Goal: Task Accomplishment & Management: Use online tool/utility

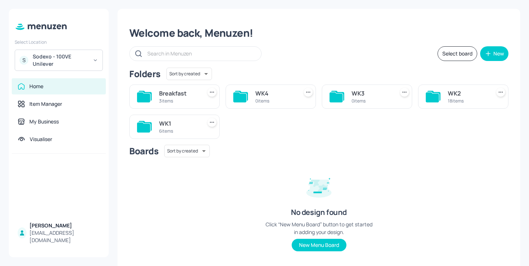
click at [81, 71] on div "Select Location S Sodexo - 100VE Unilever Home Item Manager My Business Visuali…" at bounding box center [59, 133] width 100 height 248
click at [74, 59] on div "Sodexo - 100VE Unilever" at bounding box center [60, 60] width 55 height 15
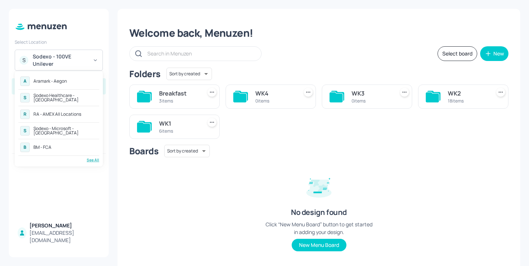
click at [78, 115] on div "RA - AMEX All Locations" at bounding box center [57, 114] width 48 height 4
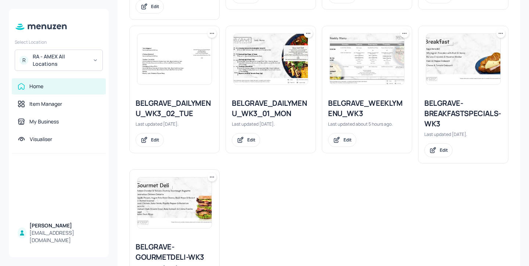
scroll to position [458, 0]
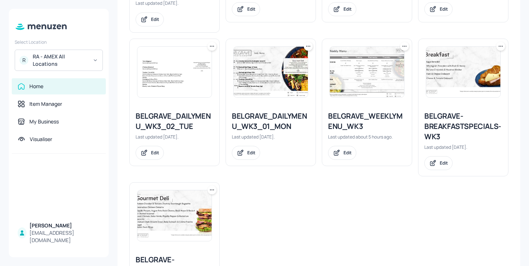
click at [498, 46] on icon at bounding box center [500, 46] width 7 height 7
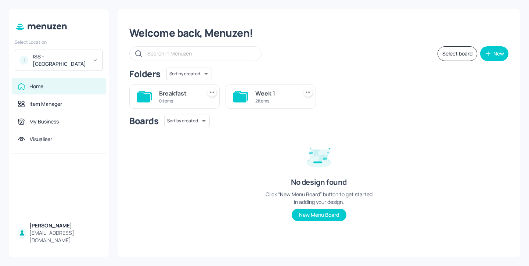
click at [69, 58] on div "ISS - West Midlands Hospital" at bounding box center [60, 60] width 55 height 15
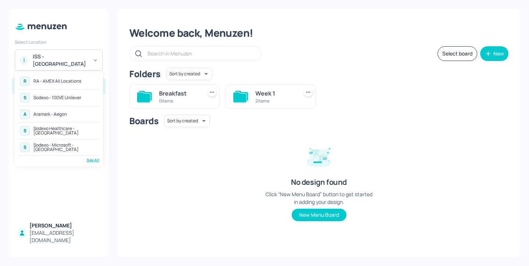
click at [82, 110] on div "A Aramark - Aegon" at bounding box center [58, 114] width 81 height 13
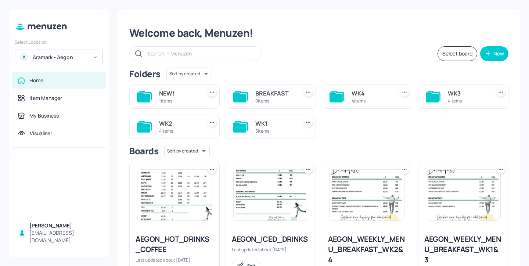
click at [442, 96] on div "WK3 4 items" at bounding box center [463, 97] width 90 height 24
click at [450, 95] on div "WK3" at bounding box center [468, 93] width 40 height 9
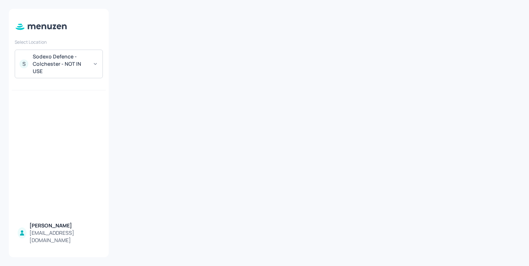
click at [60, 59] on div "Sodexo Defence - Colchester - NOT IN USE" at bounding box center [60, 64] width 55 height 22
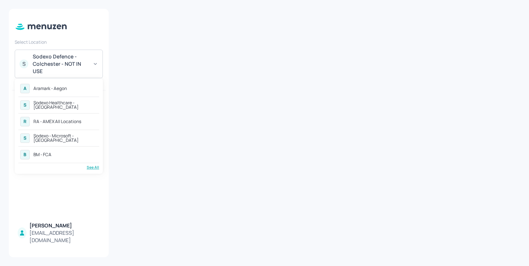
click at [86, 88] on div "A Aramark - Aegon" at bounding box center [58, 88] width 81 height 13
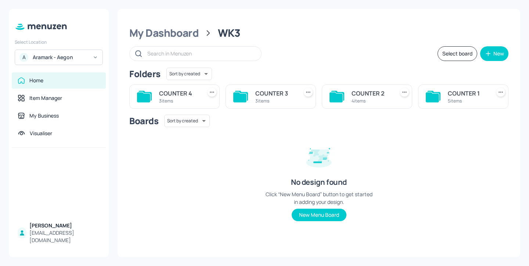
click at [372, 100] on div "4 items" at bounding box center [372, 101] width 40 height 6
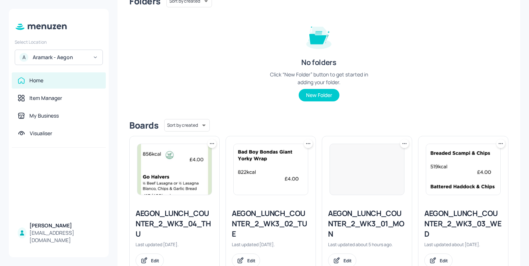
scroll to position [98, 0]
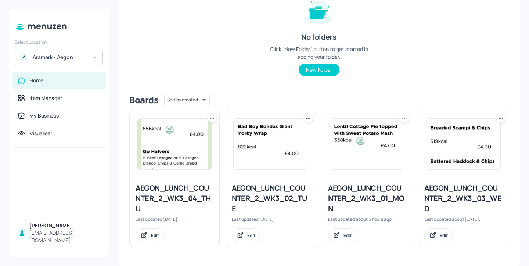
click at [308, 117] on icon at bounding box center [308, 118] width 7 height 7
click at [288, 143] on div "Duplicate" at bounding box center [279, 145] width 59 height 12
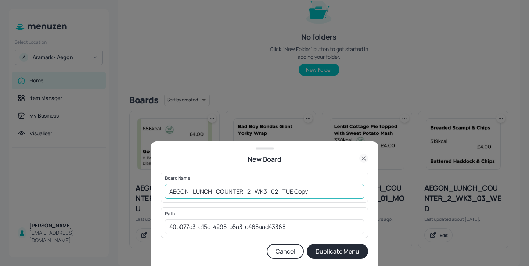
click at [169, 190] on input "AEGON_LUNCH_COUNTER_2_WK3_02_TUE Copy" at bounding box center [264, 191] width 199 height 15
click at [347, 193] on input "01ed_AEGON_LUNCH_COUNTER_2_WK3_02_TUE Copy" at bounding box center [264, 191] width 199 height 15
type input "01ed_AEGON_LUNCH_COUNTER_2_WK3_02_TUE_20250908"
click at [348, 249] on button "Duplicate Menu" at bounding box center [337, 251] width 61 height 15
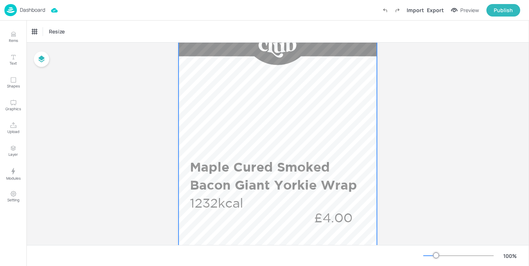
scroll to position [93, 0]
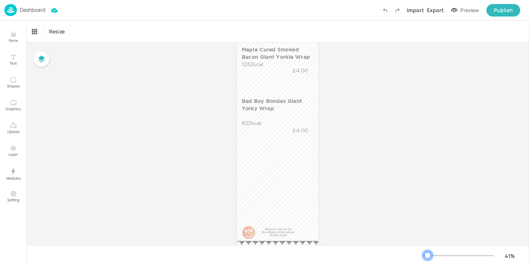
drag, startPoint x: 438, startPoint y: 253, endPoint x: 428, endPoint y: 253, distance: 9.9
click at [428, 253] on div at bounding box center [428, 255] width 6 height 6
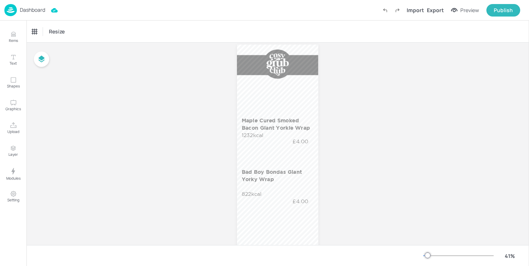
scroll to position [9, 0]
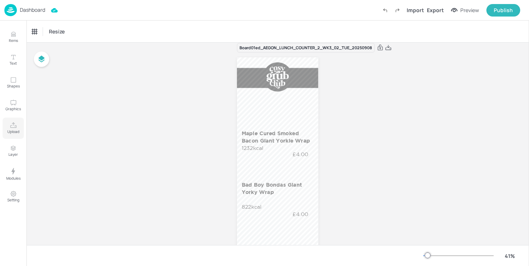
click at [12, 129] on p "Upload" at bounding box center [13, 131] width 12 height 5
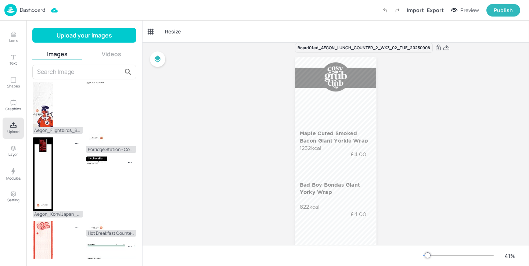
scroll to position [230, 0]
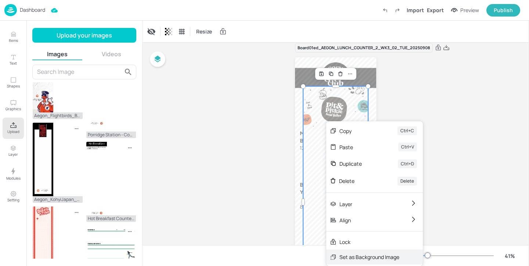
click at [354, 256] on div "Set as Background Image" at bounding box center [370, 257] width 60 height 8
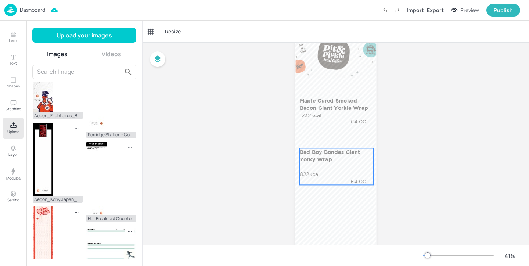
scroll to position [47, 0]
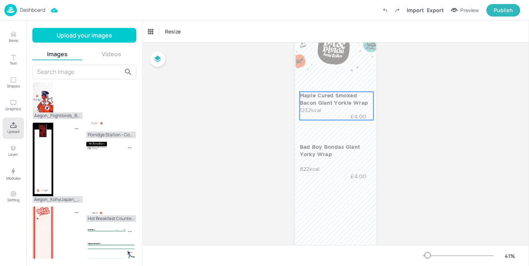
click at [319, 100] on p "Maple Cured Smoked Bacon Giant Yorkie Wrap" at bounding box center [336, 99] width 72 height 15
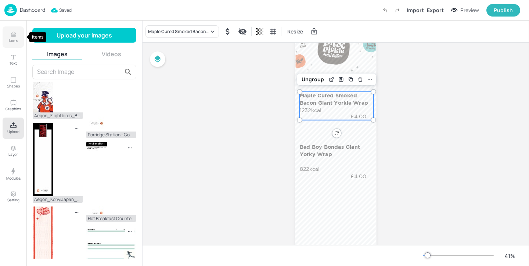
click at [13, 45] on button "Items" at bounding box center [13, 36] width 21 height 21
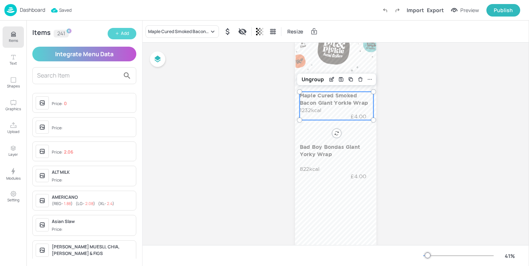
click at [126, 32] on div "Add" at bounding box center [125, 33] width 8 height 7
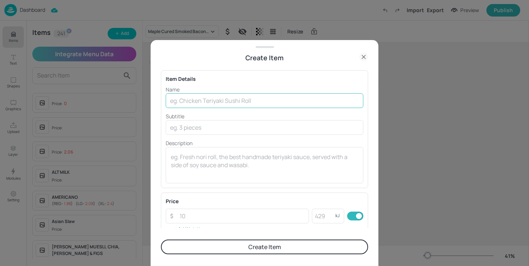
click at [246, 101] on input "text" at bounding box center [265, 100] width 198 height 15
paste input "Bacon & Cheese Burger with fries"
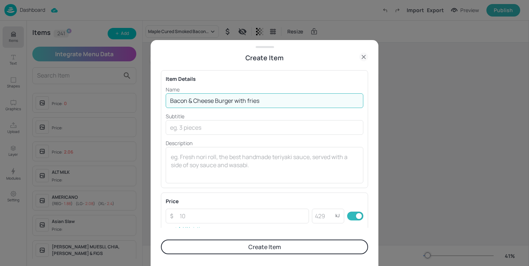
type input "Bacon & Cheese Burger with fries"
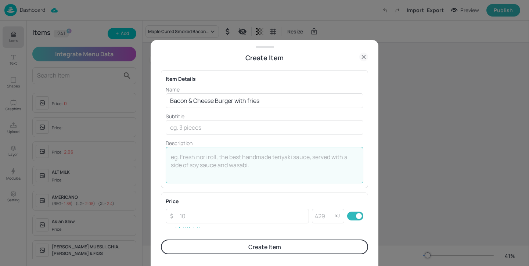
click at [189, 153] on textarea at bounding box center [264, 165] width 187 height 24
paste textarea "1853kcal"
type textarea "1853kcal"
click at [203, 218] on input "number" at bounding box center [242, 216] width 134 height 15
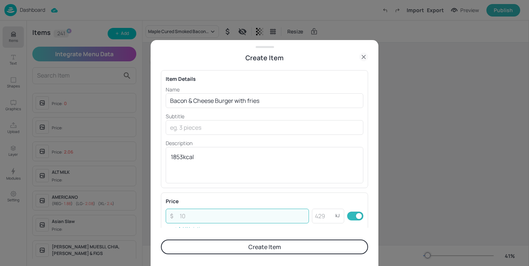
paste input "3.75"
type input "3.75"
click at [232, 196] on div "Price ​ 3.75 ​ kJ ​ Add Variation" at bounding box center [264, 216] width 207 height 47
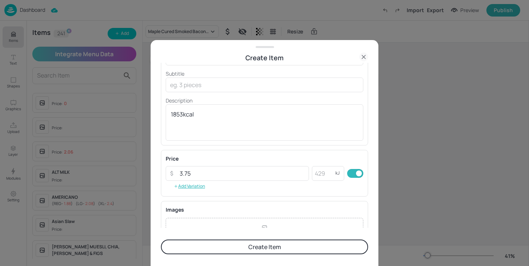
scroll to position [61, 0]
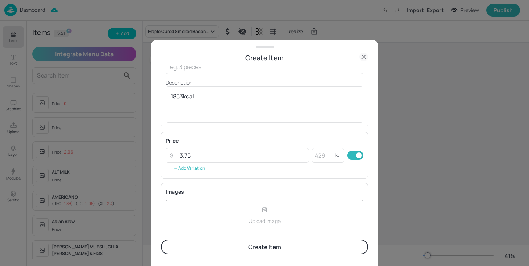
click at [221, 241] on button "Create Item" at bounding box center [264, 247] width 207 height 15
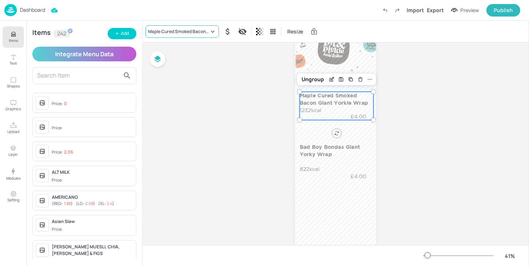
click at [200, 32] on div "Maple Cured Smoked Bacon Giant Yorkie Wrap" at bounding box center [178, 31] width 61 height 7
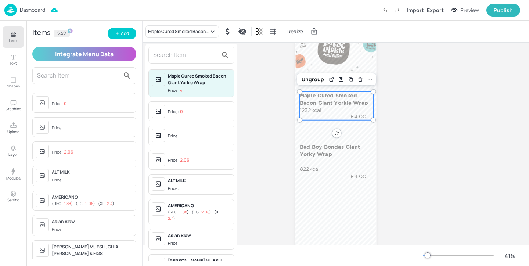
click at [200, 53] on input "text" at bounding box center [185, 55] width 65 height 12
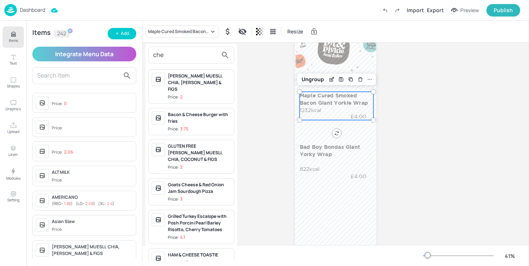
type input "che"
click at [219, 114] on div "Bacon & Cheese Burger with fries" at bounding box center [199, 117] width 63 height 13
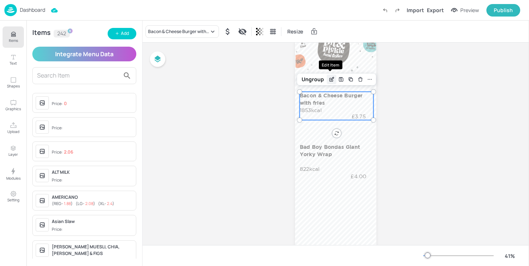
click at [332, 76] on div "Edit Item" at bounding box center [332, 80] width 10 height 10
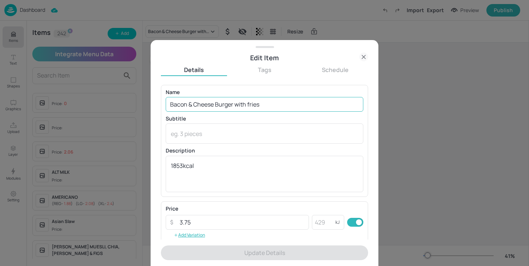
click at [250, 103] on input "Bacon & Cheese Burger with fries" at bounding box center [265, 104] width 198 height 15
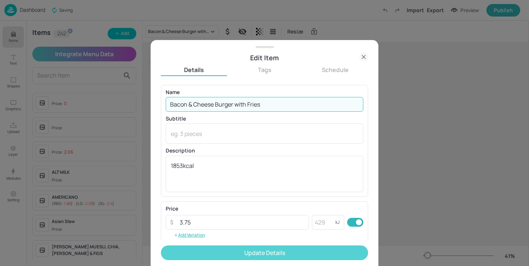
type input "Bacon & Cheese Burger with Fries"
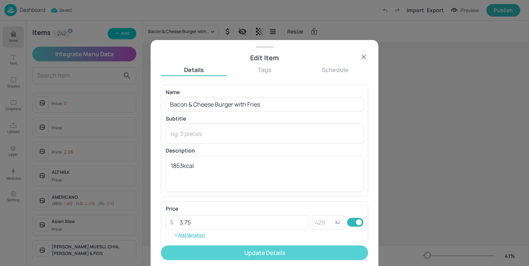
click at [254, 247] on button "Update Details" at bounding box center [264, 252] width 207 height 15
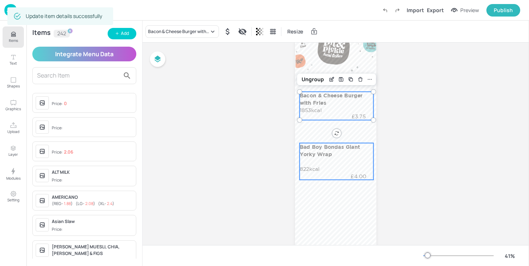
click at [336, 168] on div "Bad Boy Bondas Giant Yorky Wrap 822kcal £4.00" at bounding box center [337, 161] width 74 height 37
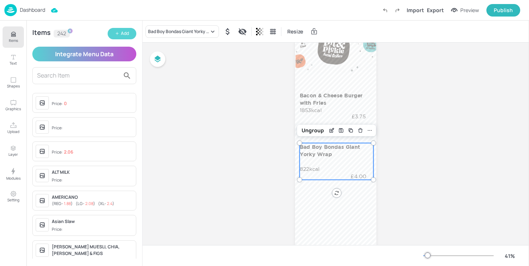
click at [118, 34] on icon "button" at bounding box center [117, 33] width 4 height 4
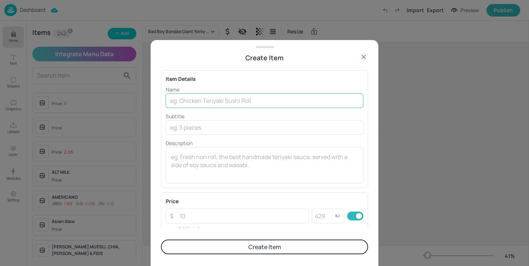
click at [198, 97] on input "text" at bounding box center [265, 100] width 198 height 15
paste input "Katsu Tofu & Cheeseburger with Fries"
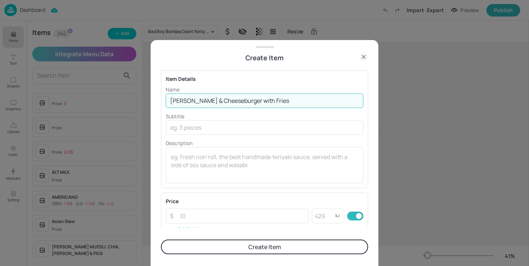
type input "Katsu Tofu & Cheeseburger with Fries"
click at [219, 159] on textarea at bounding box center [264, 165] width 187 height 24
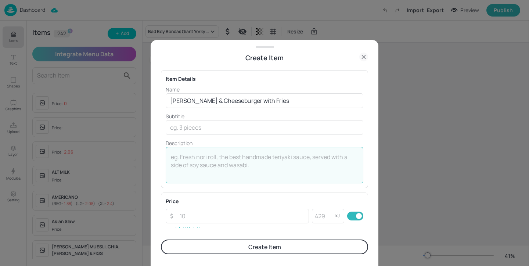
paste textarea "1431kcal"
type textarea "1431kcal"
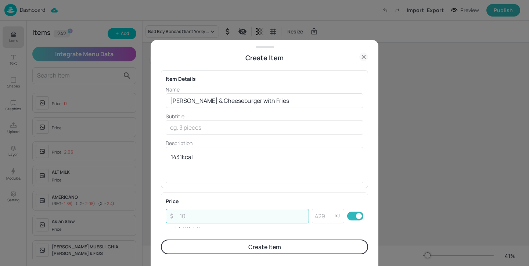
click at [221, 219] on input "number" at bounding box center [242, 216] width 134 height 15
paste input "3.75"
type input "3.75"
click at [232, 245] on button "Create Item" at bounding box center [264, 247] width 207 height 15
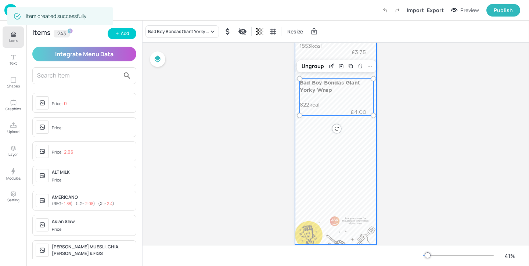
scroll to position [129, 0]
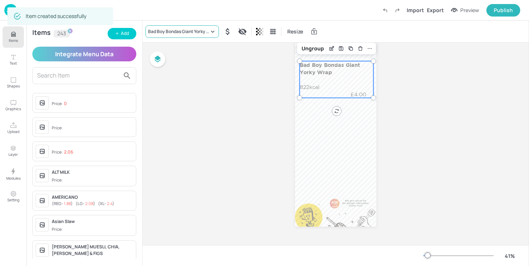
click at [207, 32] on div "Bad Boy Bondas Giant Yorky Wrap" at bounding box center [178, 31] width 61 height 7
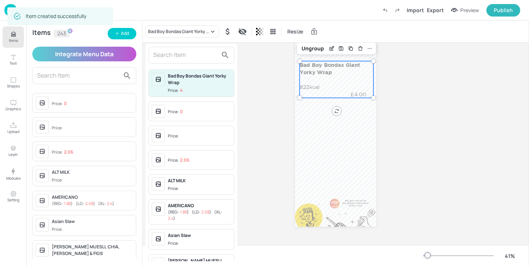
click at [194, 55] on input "text" at bounding box center [185, 55] width 65 height 12
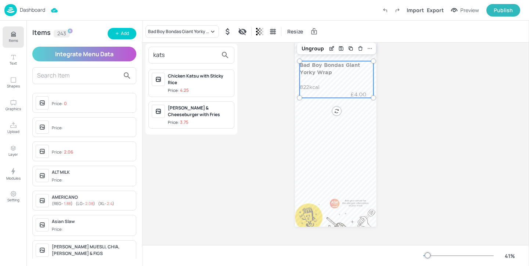
type input "kats"
click at [221, 120] on span "Price: 3.75" at bounding box center [199, 122] width 63 height 6
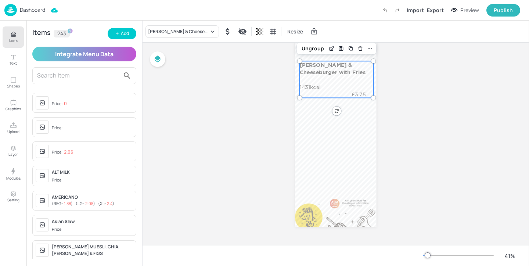
click at [75, 74] on input "text" at bounding box center [78, 76] width 83 height 12
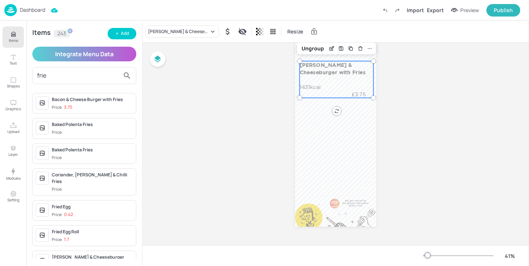
type input "fries"
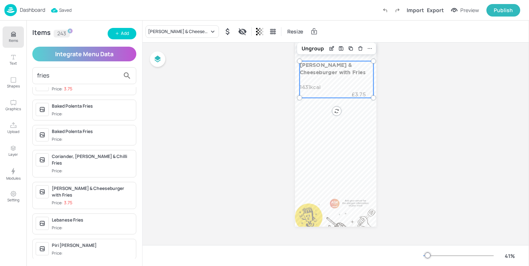
click at [89, 242] on div "Piri [PERSON_NAME]" at bounding box center [92, 245] width 81 height 7
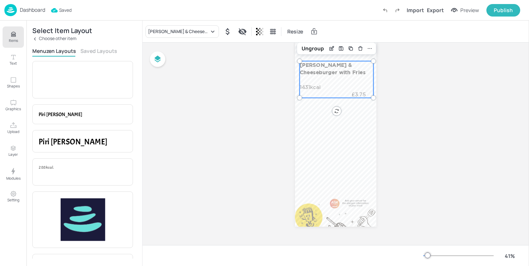
click at [98, 50] on button "Saved Layouts" at bounding box center [98, 50] width 37 height 7
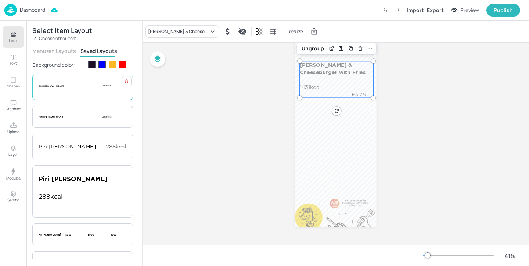
click at [70, 86] on p "Piri [PERSON_NAME]" at bounding box center [58, 86] width 38 height 3
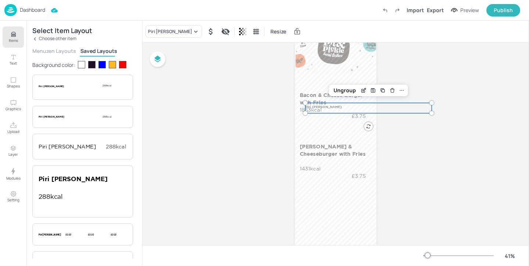
scroll to position [40, 0]
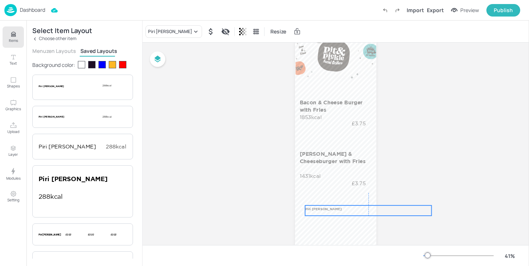
drag, startPoint x: 330, startPoint y: 115, endPoint x: 328, endPoint y: 211, distance: 95.6
click at [328, 211] on p "Piri [PERSON_NAME]" at bounding box center [332, 209] width 54 height 5
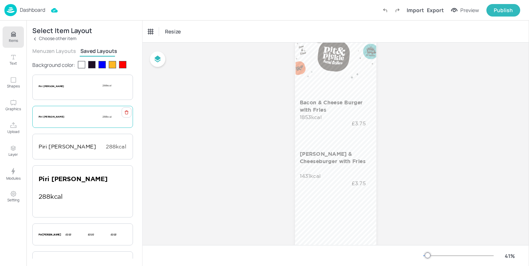
click at [75, 116] on p "Piri [PERSON_NAME]" at bounding box center [71, 116] width 64 height 3
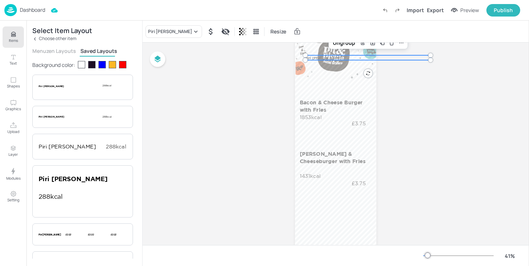
drag, startPoint x: 397, startPoint y: 58, endPoint x: 395, endPoint y: 190, distance: 132.3
click at [395, 190] on div "Board 01ed_AEGON_LUNCH_COUNTER_2_WK3_02_TUE_20250908 Bacon & Cheese Burger with…" at bounding box center [336, 168] width 387 height 331
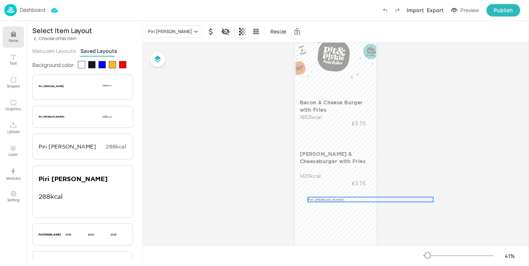
drag, startPoint x: 329, startPoint y: 55, endPoint x: 331, endPoint y: 197, distance: 141.9
click at [331, 197] on p "Piri [PERSON_NAME]" at bounding box center [353, 199] width 91 height 5
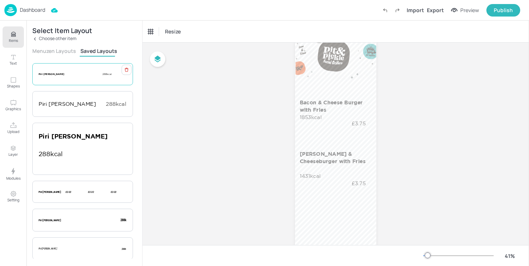
scroll to position [43, 0]
click at [78, 104] on p "Piri [PERSON_NAME]" at bounding box center [69, 103] width 60 height 7
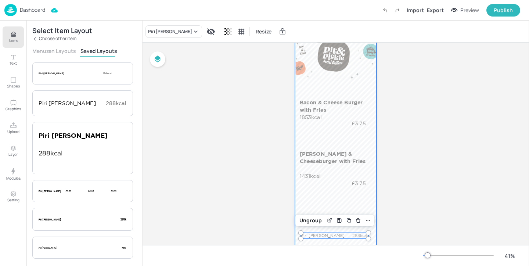
click at [329, 228] on div at bounding box center [335, 170] width 81 height 289
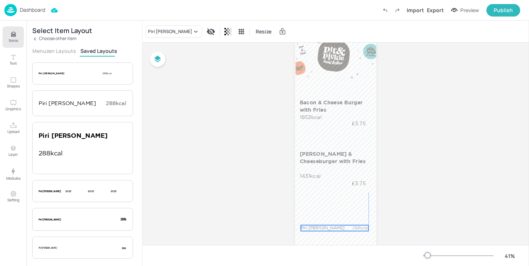
drag, startPoint x: 329, startPoint y: 237, endPoint x: 328, endPoint y: 229, distance: 7.8
click at [328, 229] on p "Piri [PERSON_NAME]" at bounding box center [324, 228] width 46 height 6
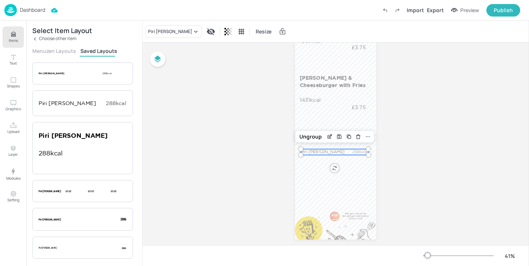
scroll to position [129, 0]
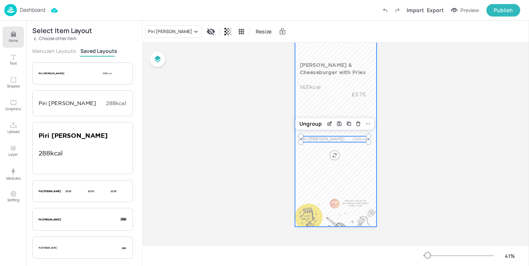
click at [333, 168] on div at bounding box center [335, 82] width 81 height 289
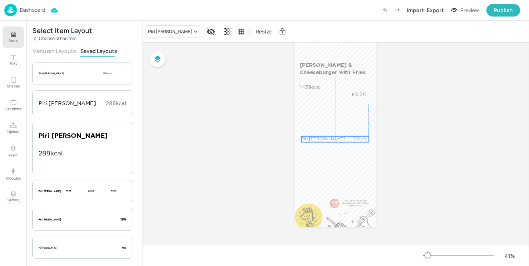
click at [320, 138] on p "Piri [PERSON_NAME]" at bounding box center [324, 139] width 46 height 6
click at [328, 122] on icon "Edit Item" at bounding box center [330, 124] width 6 height 6
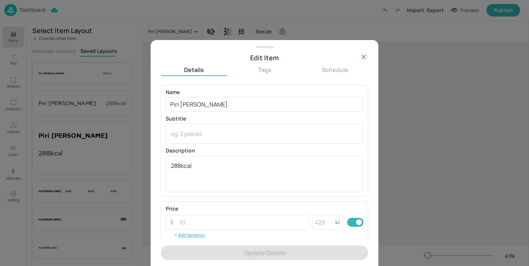
click at [304, 26] on div at bounding box center [264, 133] width 529 height 266
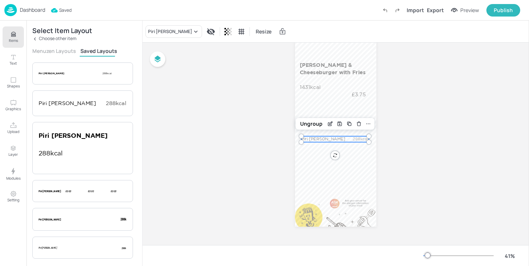
click at [46, 49] on button "Menuzen Layouts" at bounding box center [54, 50] width 44 height 7
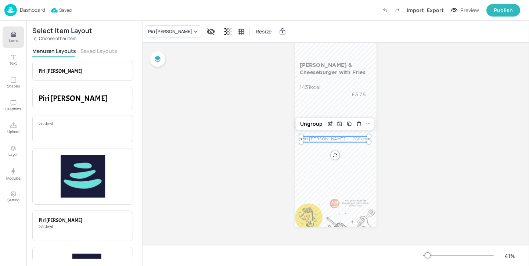
click at [110, 48] on button "Saved Layouts" at bounding box center [98, 50] width 37 height 7
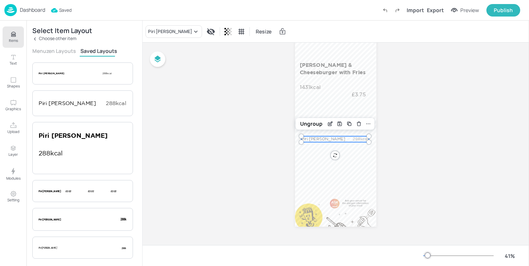
click at [67, 43] on div "Select Item Layout Choose other item Menuzen Layouts Saved Layouts Background c…" at bounding box center [84, 143] width 116 height 245
click at [67, 41] on p "Choose other item" at bounding box center [57, 38] width 37 height 5
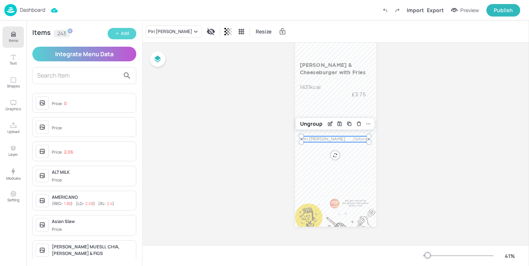
click at [115, 35] on icon "button" at bounding box center [117, 33] width 4 height 4
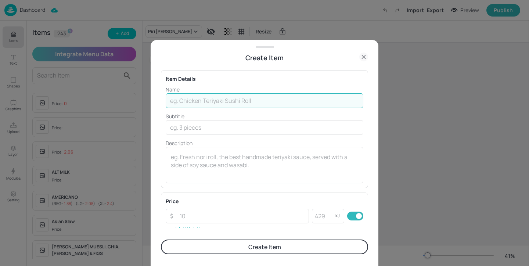
click at [283, 98] on input "text" at bounding box center [265, 100] width 198 height 15
paste input "Fries"
type input "Fries"
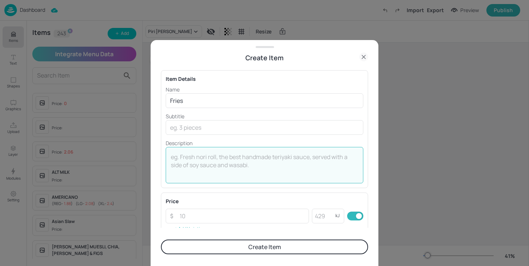
click at [250, 167] on textarea at bounding box center [264, 165] width 187 height 24
paste textarea "399kcal"
type textarea "399kcal"
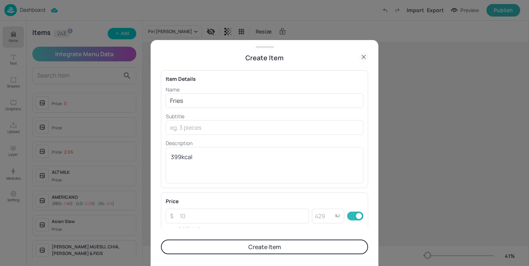
click at [288, 244] on button "Create Item" at bounding box center [264, 247] width 207 height 15
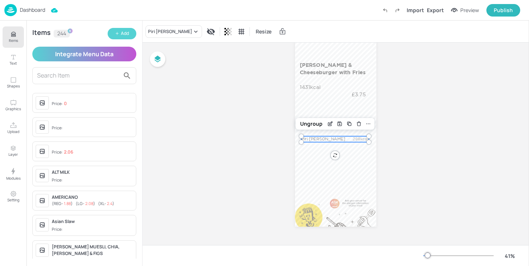
click at [122, 34] on div "Add" at bounding box center [125, 33] width 8 height 7
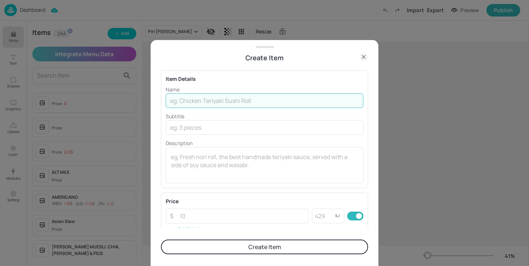
click at [255, 104] on input "text" at bounding box center [265, 100] width 198 height 15
paste input "Onion Rings"
type input "Onion Rings"
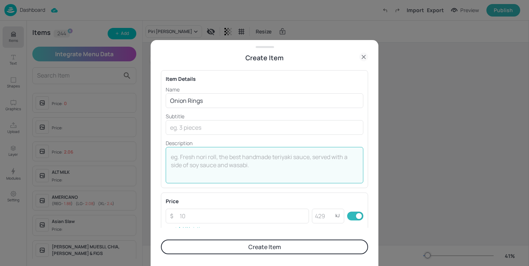
click at [200, 156] on textarea at bounding box center [264, 165] width 187 height 24
paste textarea "105kcal"
type textarea "105kcal"
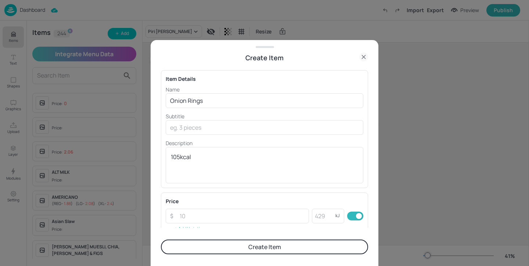
click at [239, 251] on button "Create Item" at bounding box center [264, 247] width 207 height 15
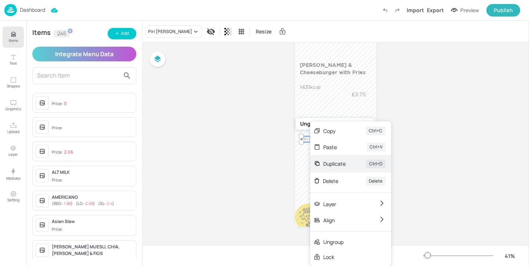
click at [334, 165] on div "Duplicate" at bounding box center [334, 164] width 22 height 8
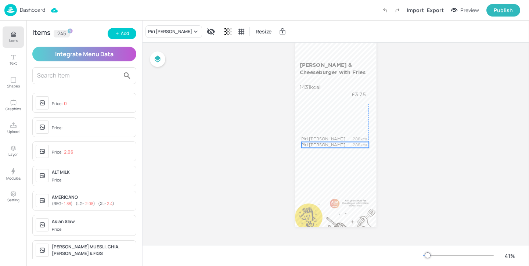
drag, startPoint x: 313, startPoint y: 141, endPoint x: 310, endPoint y: 146, distance: 5.3
click at [310, 146] on p "Piri [PERSON_NAME]" at bounding box center [324, 145] width 46 height 6
click at [310, 138] on p "Piri [PERSON_NAME]" at bounding box center [324, 139] width 46 height 6
click at [154, 35] on div "Piri [PERSON_NAME]" at bounding box center [170, 31] width 44 height 7
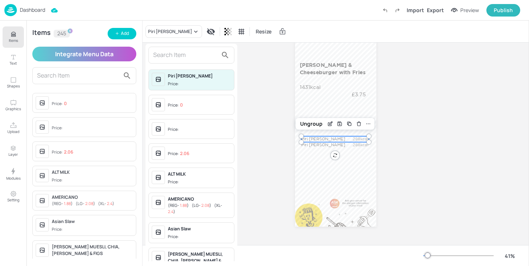
click at [179, 61] on input "text" at bounding box center [185, 55] width 65 height 12
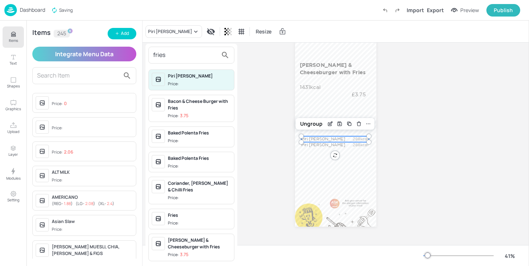
type input "fries"
click at [189, 220] on span "Price:" at bounding box center [199, 223] width 63 height 6
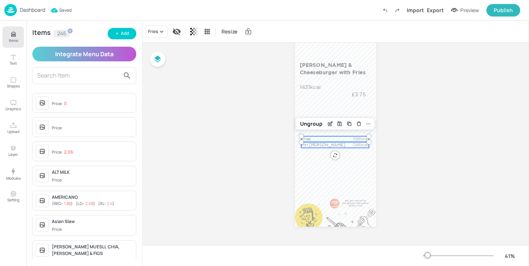
click at [320, 147] on p "Piri [PERSON_NAME]" at bounding box center [324, 145] width 46 height 6
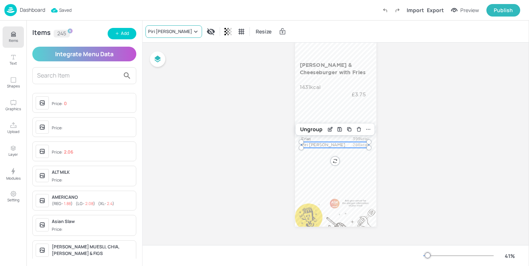
click at [192, 34] on icon at bounding box center [195, 31] width 7 height 7
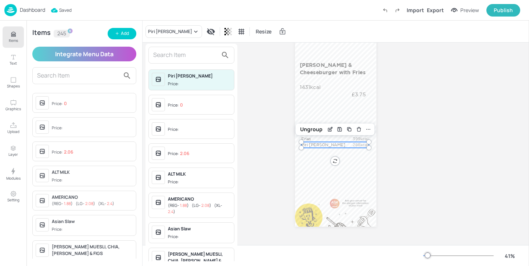
click at [181, 51] on input "text" at bounding box center [185, 55] width 65 height 12
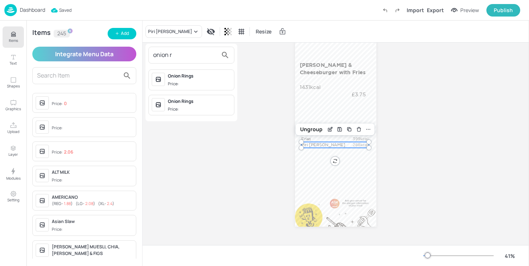
type input "onion r"
click at [206, 81] on span "Price:" at bounding box center [199, 84] width 63 height 6
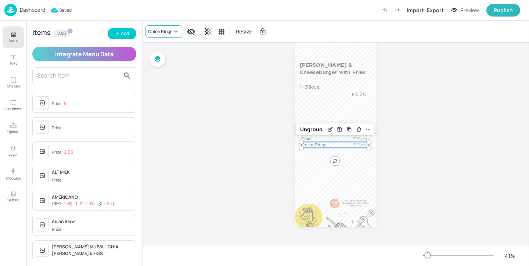
click at [175, 34] on icon at bounding box center [175, 31] width 7 height 7
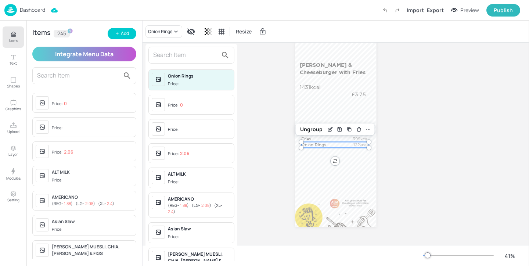
click at [174, 49] on div at bounding box center [191, 55] width 86 height 17
click at [166, 56] on input "text" at bounding box center [185, 55] width 65 height 12
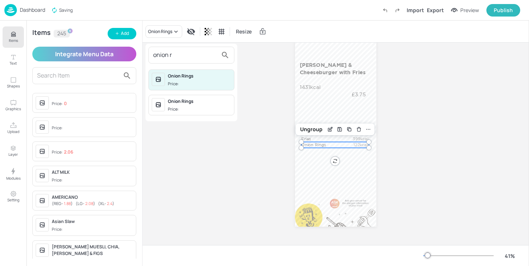
type input "onion r"
click at [192, 103] on div "Onion Rings" at bounding box center [199, 101] width 63 height 7
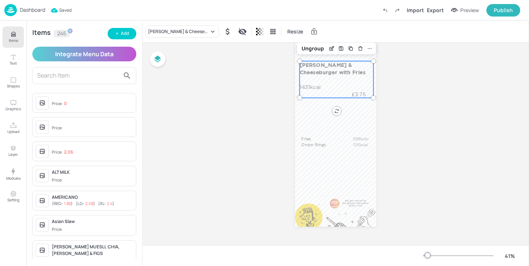
click at [349, 97] on p "£3.75" at bounding box center [359, 94] width 30 height 7
click at [337, 110] on div "Bacon & Cheese Burger with Fries 1853kcal £3.75 Katsu Tofu & Cheeseburger with …" at bounding box center [335, 82] width 81 height 289
click at [335, 111] on div "Bacon & Cheese Burger with Fries 1853kcal £3.75 Katsu Tofu & Cheeseburger with …" at bounding box center [335, 82] width 81 height 289
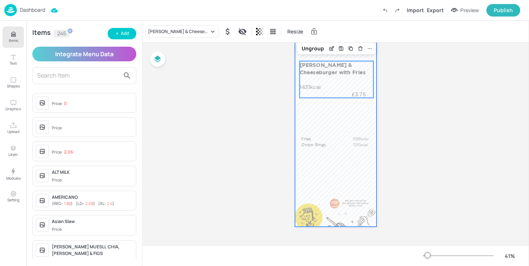
click at [358, 117] on div at bounding box center [335, 82] width 81 height 289
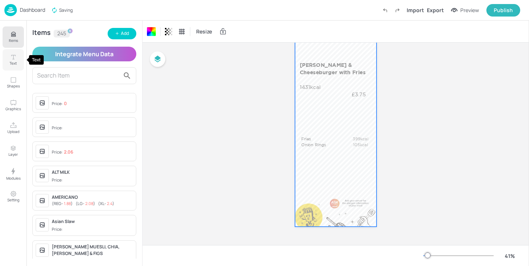
click at [15, 57] on icon "Text" at bounding box center [13, 57] width 7 height 7
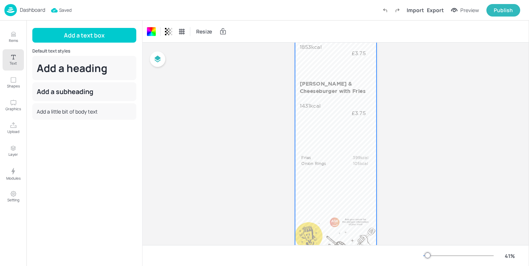
scroll to position [129, 0]
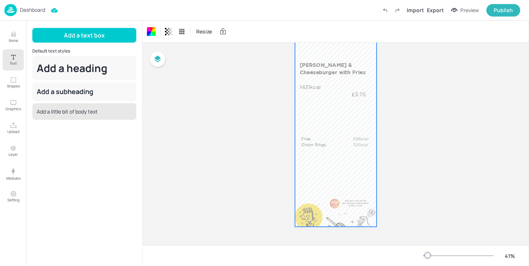
click at [99, 110] on div "Add a little bit of body text" at bounding box center [84, 111] width 104 height 17
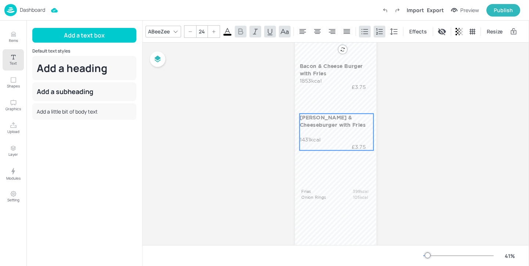
scroll to position [0, 0]
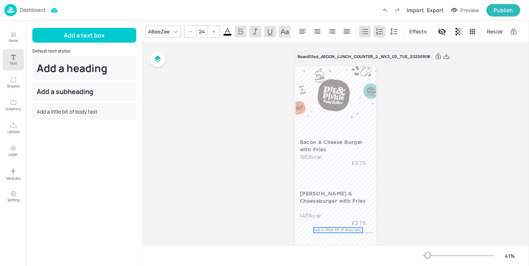
drag, startPoint x: 339, startPoint y: 108, endPoint x: 334, endPoint y: 227, distance: 118.8
click at [334, 228] on span "Add a little bit of body text" at bounding box center [337, 230] width 47 height 4
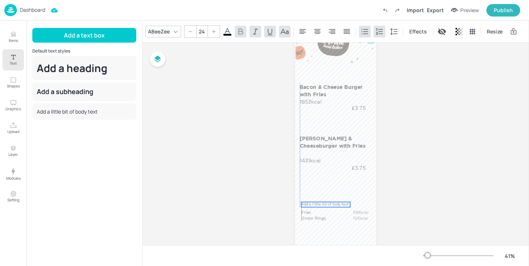
drag, startPoint x: 325, startPoint y: 175, endPoint x: 313, endPoint y: 205, distance: 32.7
click at [313, 205] on span "Add a little bit of body text" at bounding box center [324, 204] width 47 height 4
click at [176, 34] on div at bounding box center [175, 31] width 9 height 9
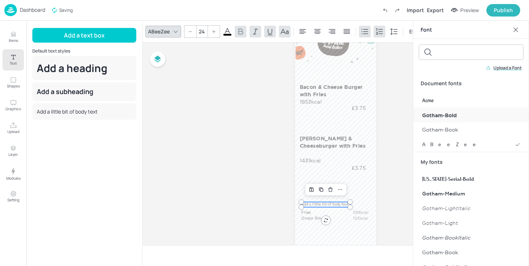
click at [485, 119] on div "Gotham-Bold" at bounding box center [471, 115] width 116 height 15
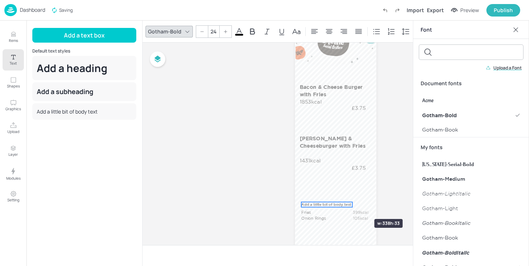
click at [352, 206] on div "Bacon & Cheese Burger with Fries 1853kcal £3.75 Katsu Tofu & Cheeseburger with …" at bounding box center [335, 155] width 81 height 289
click at [223, 31] on icon at bounding box center [225, 31] width 4 height 4
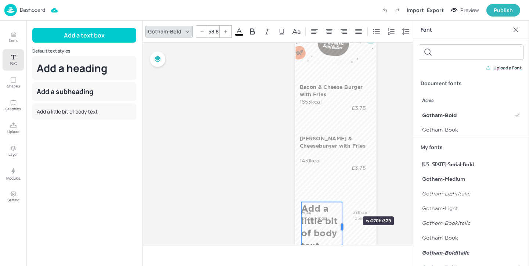
drag, startPoint x: 351, startPoint y: 206, endPoint x: 341, endPoint y: 203, distance: 10.6
click at [341, 203] on div "Bacon & Cheese Burger with Fries 1853kcal £3.75 Katsu Tofu & Cheeseburger with …" at bounding box center [335, 155] width 81 height 289
drag, startPoint x: 341, startPoint y: 227, endPoint x: 348, endPoint y: 227, distance: 7.3
click at [348, 227] on div at bounding box center [350, 220] width 6 height 37
click at [220, 31] on div at bounding box center [226, 32] width 12 height 12
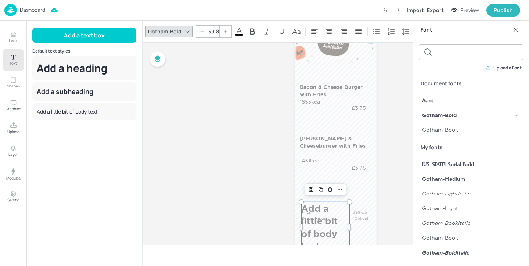
click at [205, 31] on div at bounding box center [202, 32] width 12 height 12
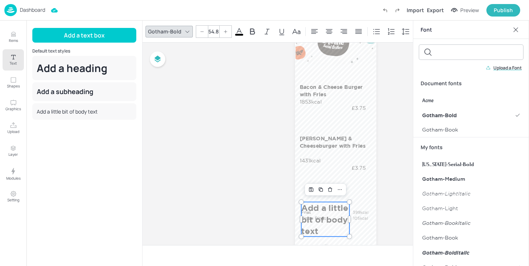
click at [205, 31] on div at bounding box center [202, 32] width 12 height 12
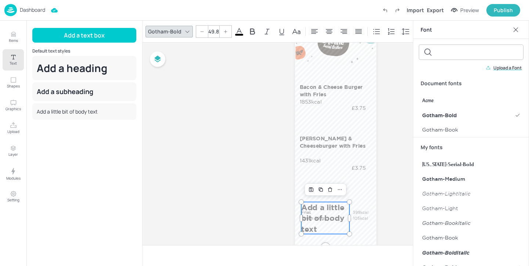
click at [205, 31] on div at bounding box center [202, 32] width 12 height 12
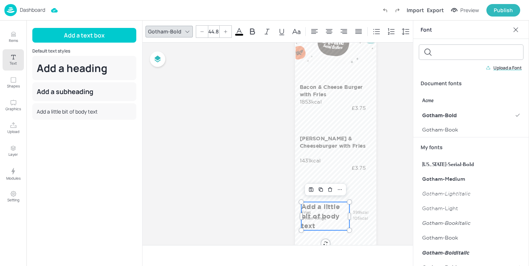
click at [205, 31] on div at bounding box center [202, 32] width 12 height 12
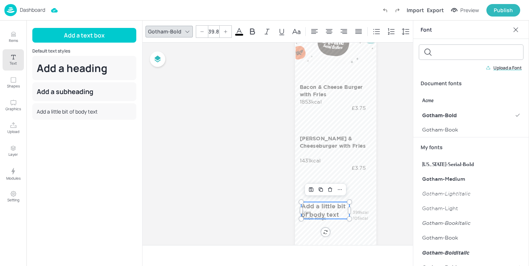
click at [205, 31] on div at bounding box center [202, 32] width 12 height 12
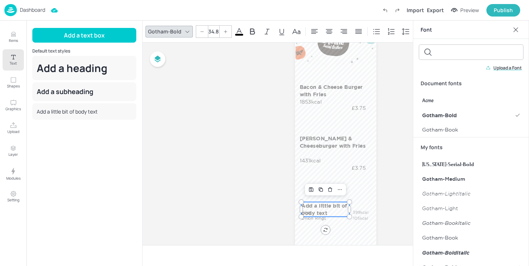
click at [205, 31] on div at bounding box center [202, 32] width 12 height 12
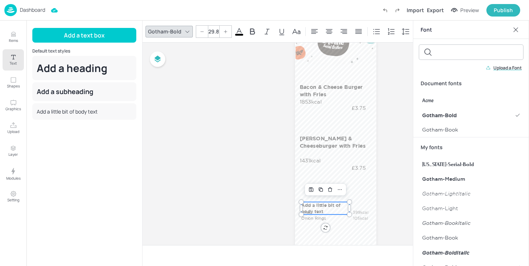
click at [205, 31] on div at bounding box center [202, 32] width 12 height 12
click at [214, 30] on input "25.8" at bounding box center [213, 32] width 10 height 12
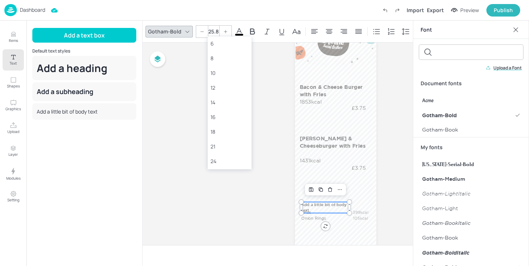
click at [217, 32] on input "25.8" at bounding box center [213, 32] width 10 height 12
type input "25"
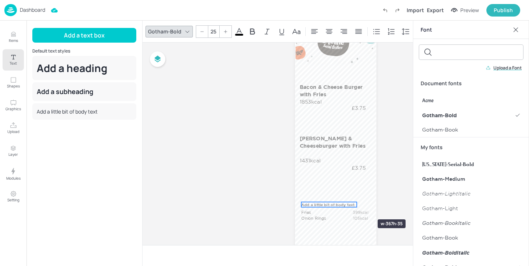
drag, startPoint x: 348, startPoint y: 207, endPoint x: 356, endPoint y: 206, distance: 7.4
click at [349, 205] on p "Add a little bit of body text" at bounding box center [328, 204] width 55 height 5
click at [348, 204] on p "Add a little bit of body text" at bounding box center [328, 204] width 55 height 5
drag, startPoint x: 348, startPoint y: 204, endPoint x: 302, endPoint y: 203, distance: 45.2
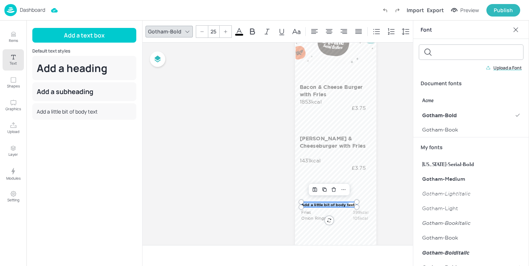
click at [302, 203] on div "Bacon & Cheese Burger with Fries 1853kcal £3.75 Katsu Tofu & Cheeseburger with …" at bounding box center [335, 155] width 81 height 289
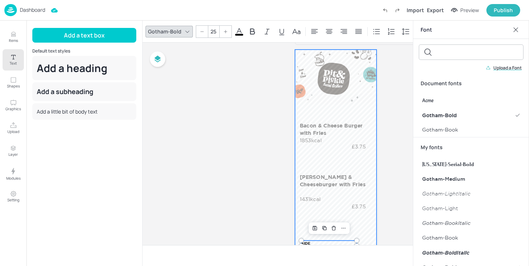
scroll to position [17, 0]
click at [374, 232] on div at bounding box center [335, 194] width 81 height 289
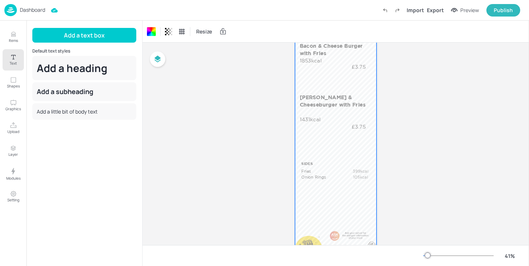
scroll to position [125, 0]
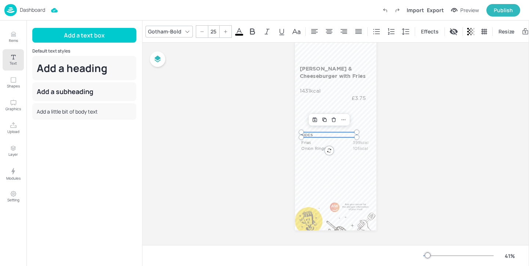
click at [319, 134] on p "SIDES" at bounding box center [328, 134] width 55 height 5
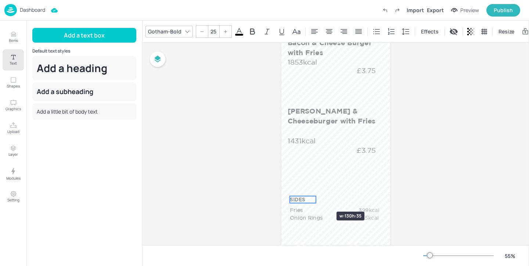
drag, startPoint x: 362, startPoint y: 200, endPoint x: 315, endPoint y: 199, distance: 47.8
click at [315, 199] on div at bounding box center [316, 199] width 6 height 7
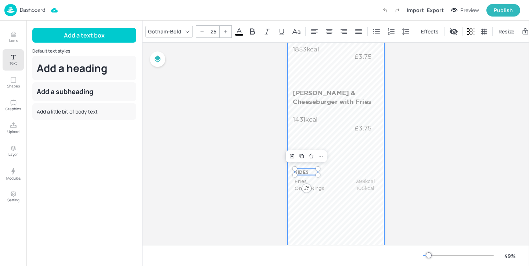
click at [339, 223] on div at bounding box center [335, 113] width 97 height 345
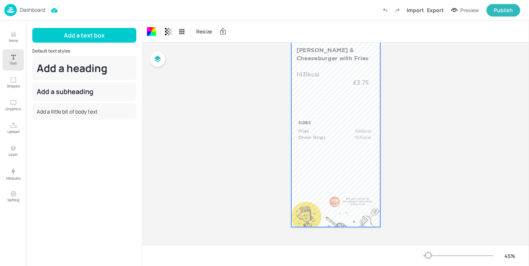
scroll to position [156, 0]
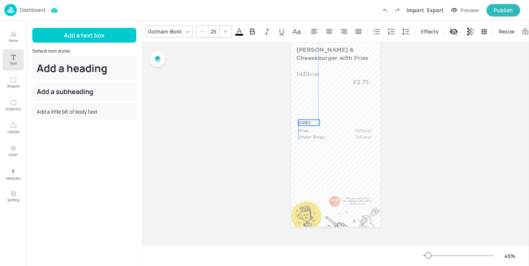
click at [311, 121] on p "SIDES" at bounding box center [308, 123] width 21 height 6
click at [226, 29] on icon at bounding box center [225, 31] width 4 height 4
type input "27"
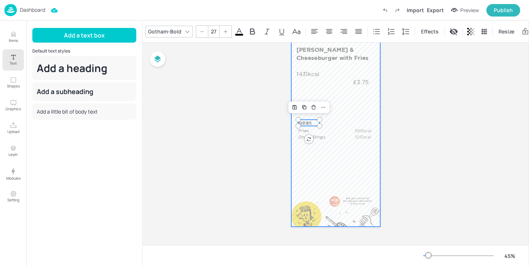
click at [358, 96] on div at bounding box center [335, 68] width 89 height 316
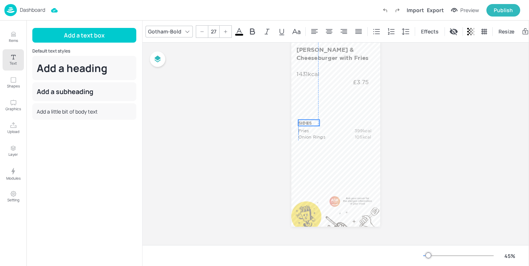
click at [306, 121] on p "SIDES" at bounding box center [308, 123] width 21 height 6
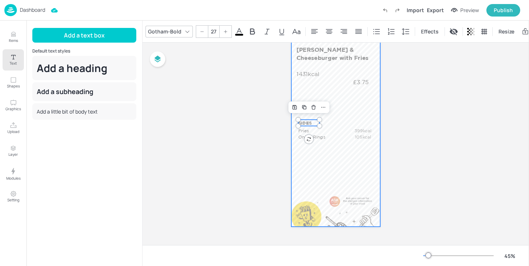
click at [318, 161] on div at bounding box center [335, 68] width 89 height 316
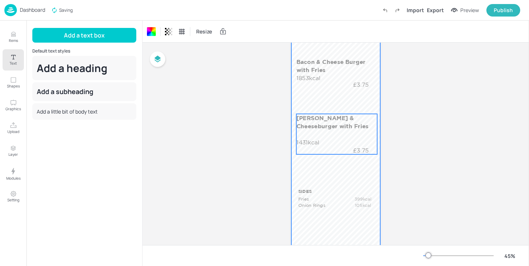
scroll to position [98, 0]
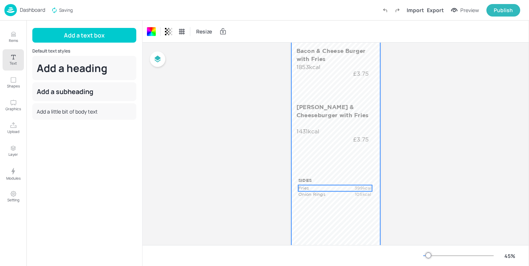
click at [312, 186] on p "Fries" at bounding box center [323, 188] width 50 height 6
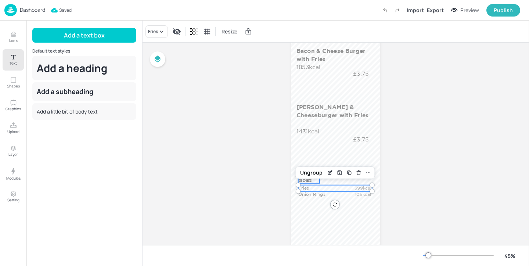
click at [306, 180] on p "SIDES" at bounding box center [308, 180] width 21 height 6
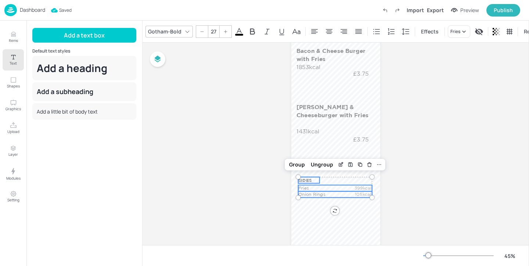
click at [306, 195] on p "Onion Rings" at bounding box center [323, 194] width 50 height 6
click at [304, 195] on p "Onion Rings" at bounding box center [322, 194] width 50 height 6
click at [322, 193] on p "Onion Rings" at bounding box center [323, 194] width 50 height 6
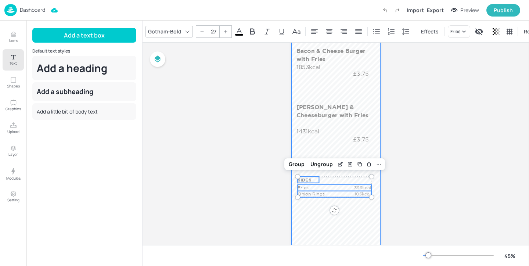
click at [311, 223] on div at bounding box center [335, 126] width 89 height 316
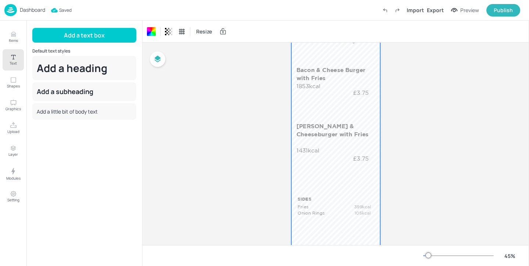
scroll to position [78, 0]
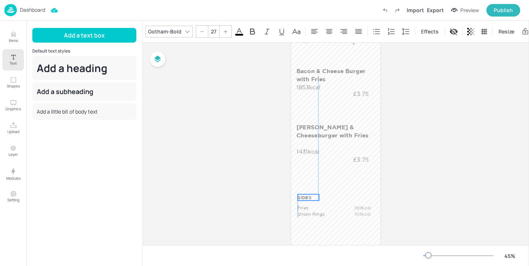
click at [311, 195] on p "SIDES" at bounding box center [308, 197] width 21 height 6
click at [226, 31] on icon at bounding box center [225, 31] width 4 height 4
click at [220, 28] on div at bounding box center [226, 32] width 12 height 12
type input "30"
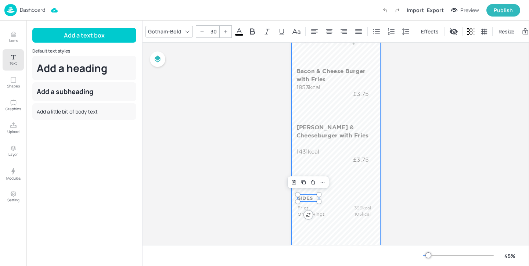
click at [357, 201] on div at bounding box center [335, 146] width 89 height 316
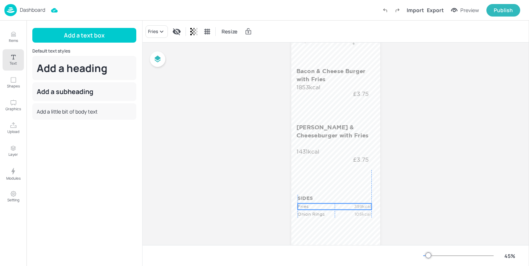
click at [315, 204] on p "Fries" at bounding box center [323, 207] width 50 height 6
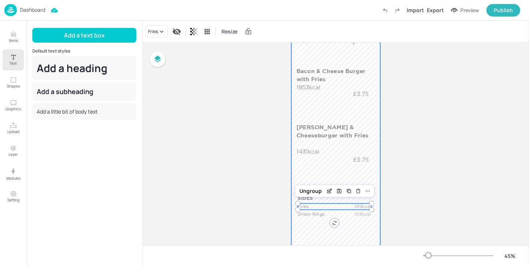
click at [323, 237] on div at bounding box center [335, 146] width 89 height 316
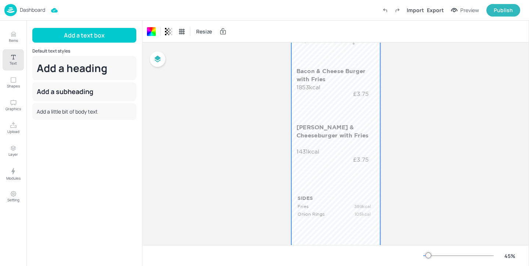
scroll to position [0, 0]
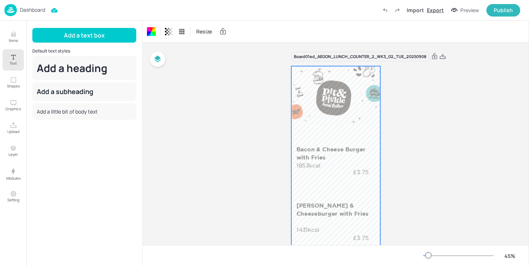
click at [441, 12] on div "Export" at bounding box center [435, 10] width 17 height 8
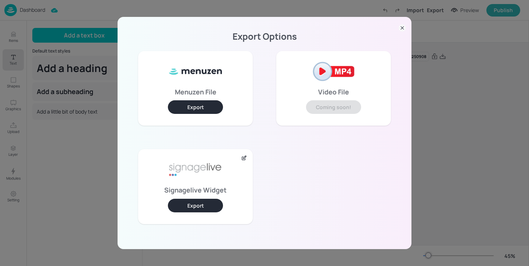
click at [202, 207] on button "Export" at bounding box center [195, 206] width 55 height 14
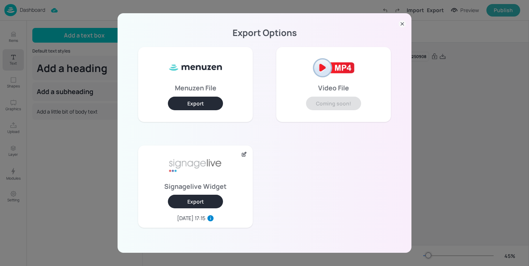
click at [70, 205] on div "Export Options Menuzen File Export Video File Coming soon! Signagelive Widget E…" at bounding box center [264, 133] width 529 height 266
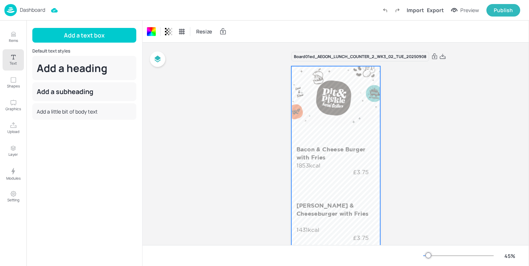
click at [37, 11] on p "Dashboard" at bounding box center [32, 9] width 25 height 5
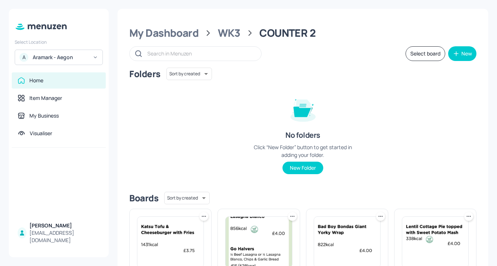
scroll to position [86, 0]
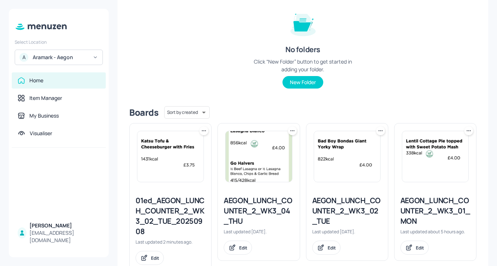
click at [204, 133] on icon at bounding box center [203, 130] width 7 height 7
click at [191, 141] on div "Rename" at bounding box center [175, 146] width 59 height 12
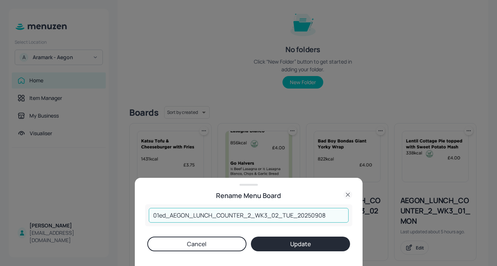
click at [251, 213] on input "01ed_AEGON_LUNCH_COUNTER_2_WK3_02_TUE_20250908" at bounding box center [249, 215] width 200 height 15
type input "01ed_AEGON_LUNCH_COUNTER_3_WK3_02_TUE_20250908"
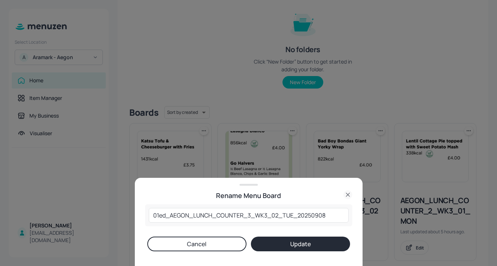
click at [299, 241] on button "Update" at bounding box center [300, 244] width 99 height 15
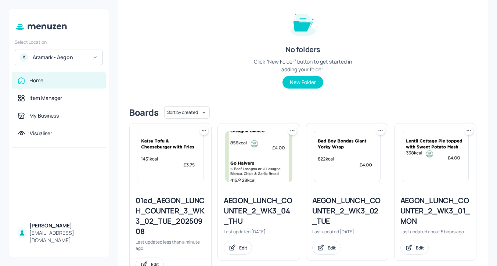
click at [428, 207] on div "AEGON_LUNCH_COUNTER_2_WK3_01_MON" at bounding box center [436, 211] width 70 height 31
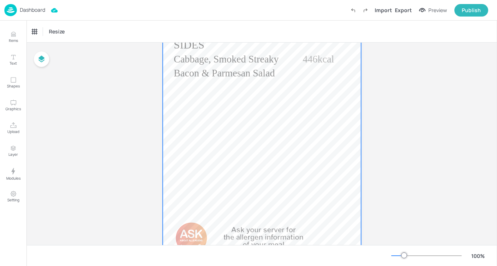
scroll to position [460, 0]
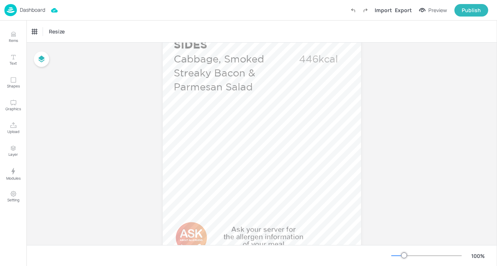
click at [45, 8] on p "Dashboard" at bounding box center [32, 9] width 25 height 5
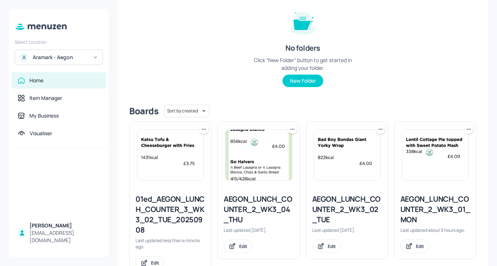
scroll to position [116, 0]
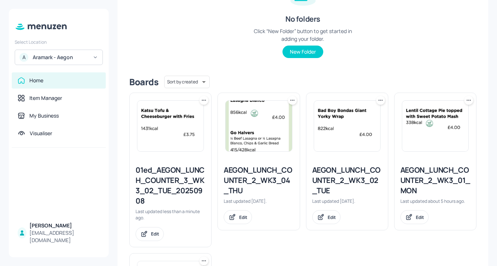
click at [468, 103] on icon at bounding box center [468, 100] width 7 height 7
click at [454, 128] on div "Duplicate" at bounding box center [438, 128] width 59 height 12
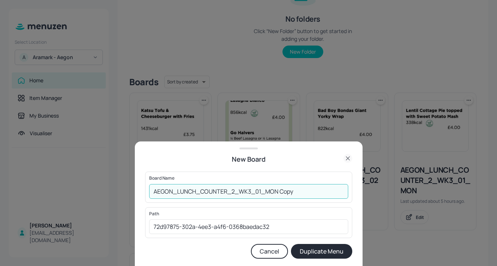
drag, startPoint x: 302, startPoint y: 189, endPoint x: 258, endPoint y: 187, distance: 44.1
click at [258, 187] on input "AEGON_LUNCH_COUNTER_2_WK3_01_MON Copy" at bounding box center [248, 191] width 199 height 15
click at [153, 190] on input "AEGON_LUNCH_COUNTER_2_WK3_02_TUE" at bounding box center [248, 191] width 199 height 15
click at [306, 189] on input "01ED_AEGON_LUNCH_COUNTER_2_WK3_02_TUE" at bounding box center [248, 191] width 199 height 15
type input "01ED_AEGON_LUNCH_COUNTER_2_WK3_02_TUE_20250908"
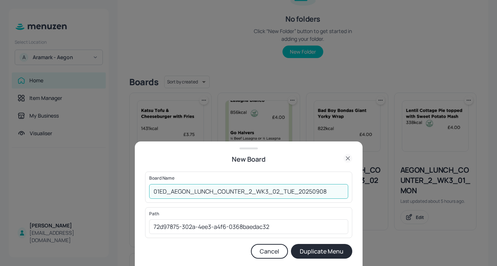
click at [304, 251] on button "Duplicate Menu" at bounding box center [321, 251] width 61 height 15
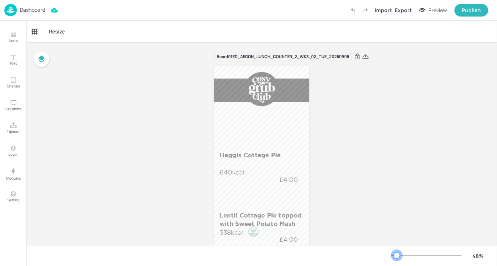
drag, startPoint x: 403, startPoint y: 253, endPoint x: 397, endPoint y: 253, distance: 6.2
click at [397, 253] on div at bounding box center [397, 255] width 6 height 6
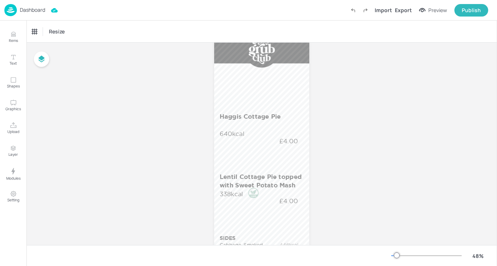
scroll to position [40, 0]
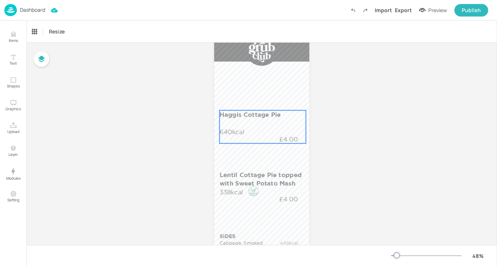
click at [272, 125] on div "Haggis Cottage Pie 640kcal £4.00" at bounding box center [263, 126] width 86 height 33
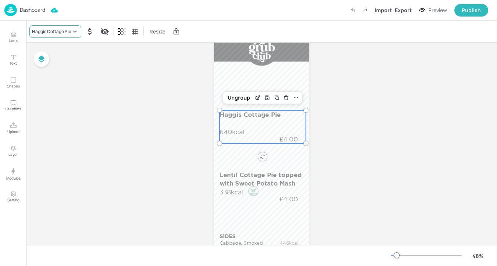
click at [62, 34] on div "Haggis Cottage Pie" at bounding box center [51, 31] width 39 height 7
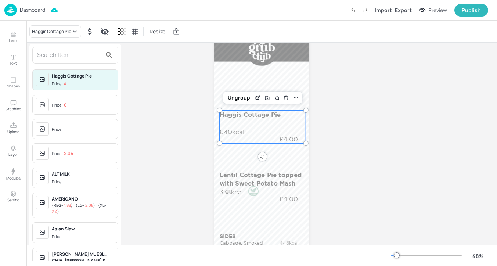
click at [71, 55] on input "text" at bounding box center [69, 55] width 65 height 12
click at [12, 36] on div at bounding box center [248, 133] width 497 height 266
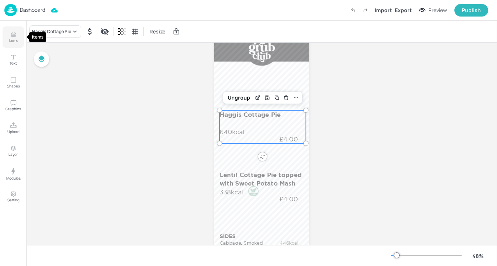
click at [14, 36] on icon "Items" at bounding box center [13, 34] width 7 height 7
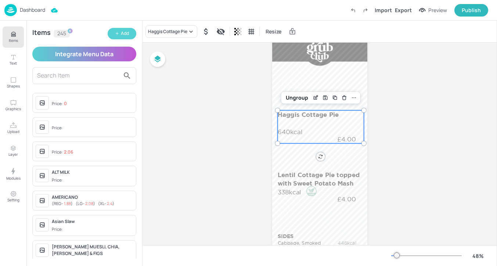
click at [119, 39] on button "Add" at bounding box center [122, 33] width 29 height 11
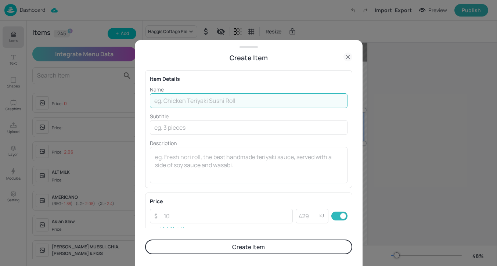
click at [214, 105] on input "text" at bounding box center [249, 100] width 198 height 15
paste input "Balmoral Chicken Bake"
type input "Balmoral Chicken Bake"
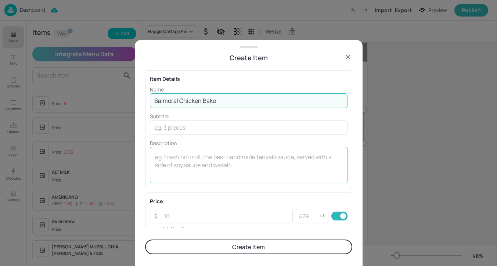
click at [198, 160] on textarea at bounding box center [248, 165] width 187 height 24
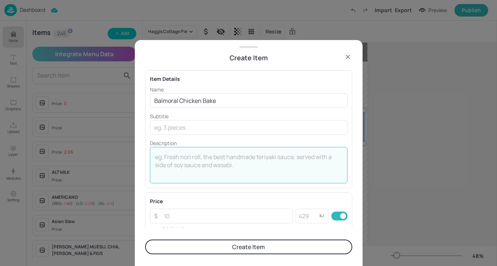
paste textarea "772kcal"
type textarea "772kcal"
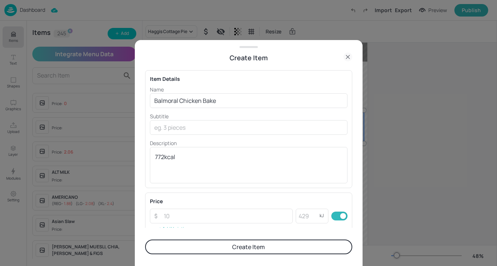
click at [221, 243] on button "Create Item" at bounding box center [248, 247] width 207 height 15
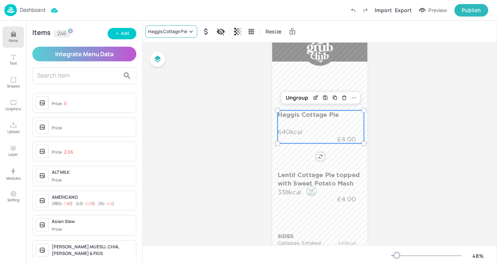
click at [170, 33] on div "Haggis Cottage Pie" at bounding box center [167, 31] width 39 height 7
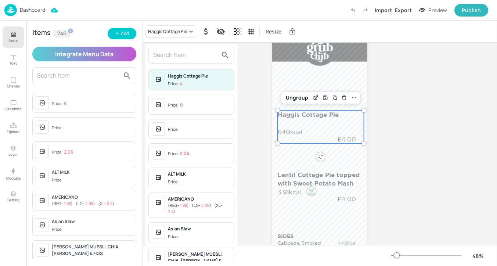
click at [171, 57] on input "text" at bounding box center [185, 55] width 65 height 12
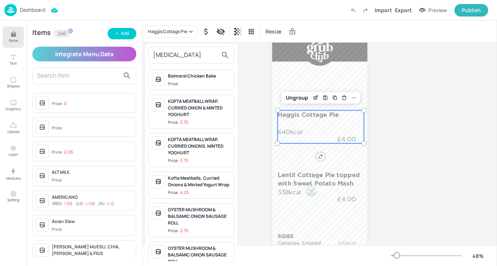
type input "BAL"
click at [210, 81] on span "Price:" at bounding box center [199, 84] width 63 height 6
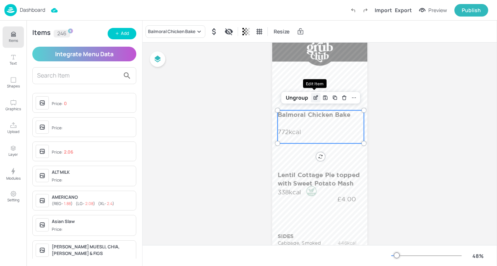
click at [313, 101] on div "Edit Item" at bounding box center [316, 98] width 10 height 10
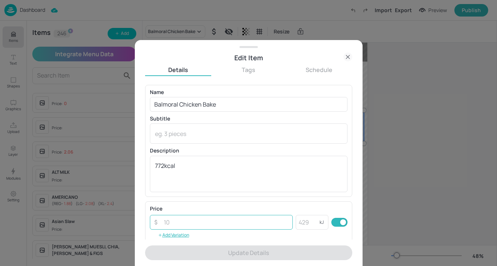
click at [265, 219] on input "number" at bounding box center [226, 222] width 134 height 15
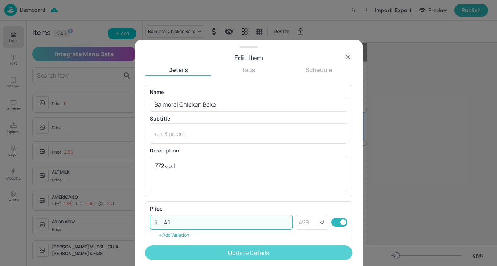
type input "4.1"
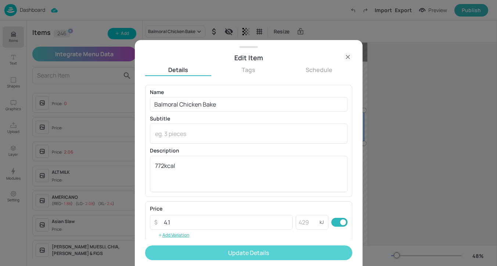
click at [300, 251] on button "Update Details" at bounding box center [248, 252] width 207 height 15
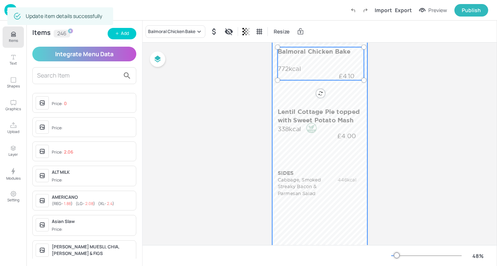
scroll to position [113, 0]
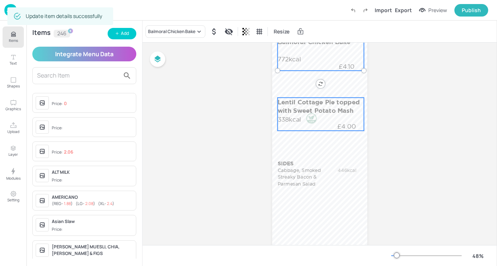
click at [295, 120] on p "338kcal" at bounding box center [291, 119] width 26 height 9
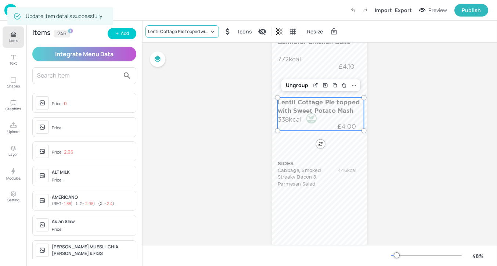
click at [161, 33] on div "Lentil Cottage Pie topped with Sweet Potato Mash" at bounding box center [178, 31] width 61 height 7
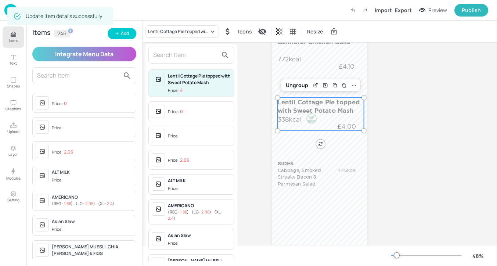
click at [170, 56] on input "text" at bounding box center [185, 55] width 65 height 12
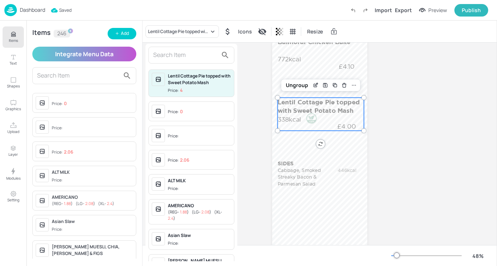
click at [129, 36] on div at bounding box center [248, 133] width 497 height 266
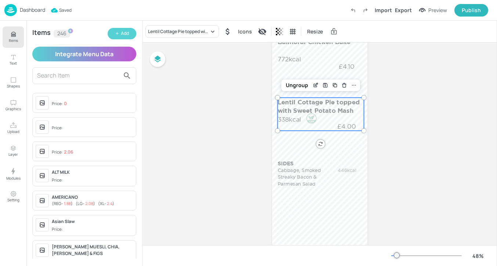
click at [129, 36] on button "Add" at bounding box center [122, 33] width 29 height 11
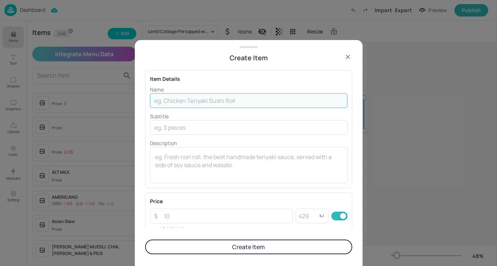
click at [179, 103] on input "text" at bounding box center [249, 100] width 198 height 15
paste input "Vegetarian Haggis Neeps & Tatties"
type input "Vegetarian Haggis Neeps & Tatties"
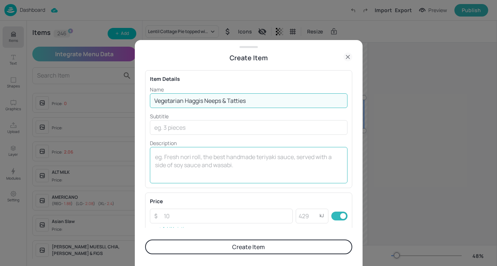
click at [171, 152] on div "x ​" at bounding box center [249, 165] width 198 height 36
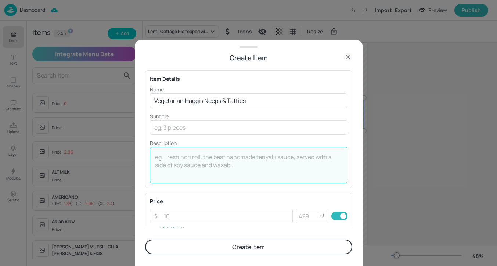
paste textarea "627kcal"
type textarea "627kcal"
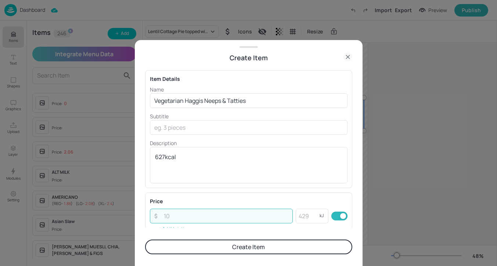
click at [216, 215] on input "number" at bounding box center [226, 216] width 134 height 15
paste input "4.10"
type input "4.10"
click at [219, 244] on button "Create Item" at bounding box center [248, 247] width 207 height 15
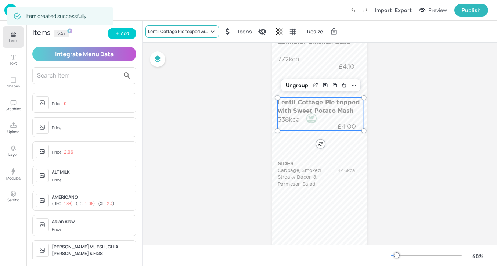
click at [196, 32] on div "Lentil Cottage Pie topped with Sweet Potato Mash" at bounding box center [178, 31] width 61 height 7
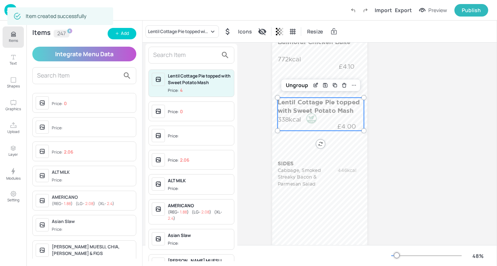
click at [191, 57] on input "text" at bounding box center [185, 55] width 65 height 12
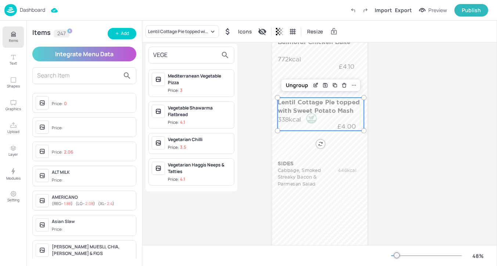
type input "VEGE"
click at [210, 175] on div "Vegetarian Haggis Neeps & Tatties Price: 4.1" at bounding box center [199, 172] width 63 height 21
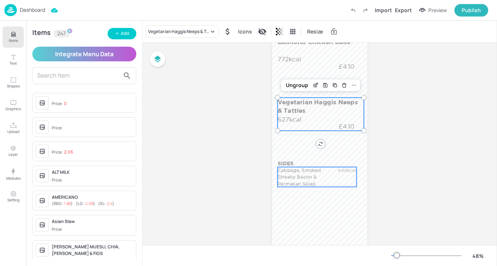
click at [293, 169] on p "Cabbage, Smoked Streaky Bacon & Parmesan Salad" at bounding box center [305, 177] width 54 height 20
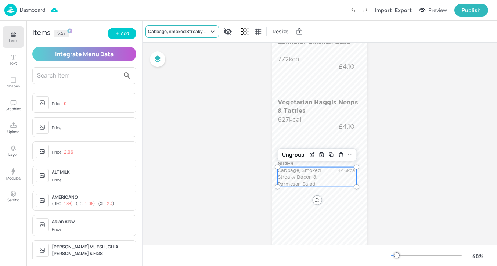
click at [168, 31] on div "Cabbage, Smoked Streaky Bacon & Parmesan Salad" at bounding box center [178, 31] width 61 height 7
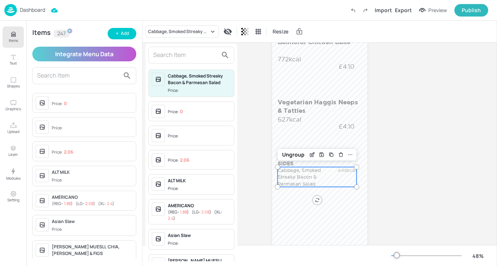
click at [180, 62] on div at bounding box center [191, 55] width 86 height 17
click at [180, 55] on input "text" at bounding box center [185, 55] width 65 height 12
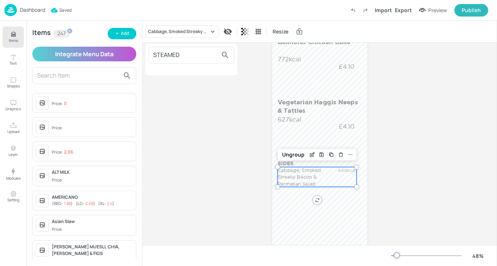
type input "STEAMED"
click at [114, 32] on div at bounding box center [248, 133] width 497 height 266
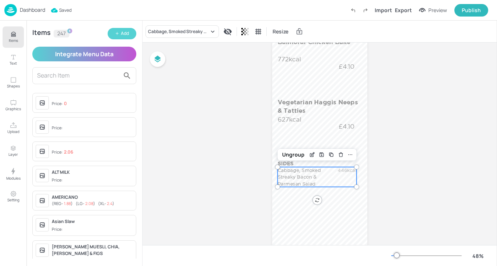
click at [118, 32] on icon "button" at bounding box center [117, 33] width 4 height 4
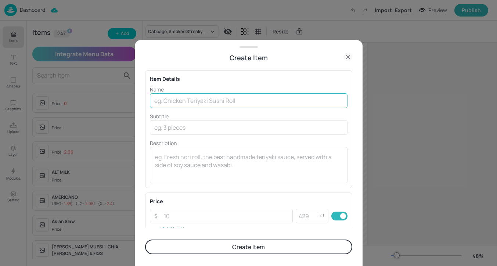
click at [230, 98] on input "text" at bounding box center [249, 100] width 198 height 15
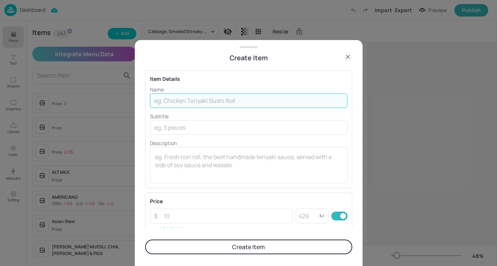
paste input "Steamed Broccoli"
type input "Steamed Broccoli"
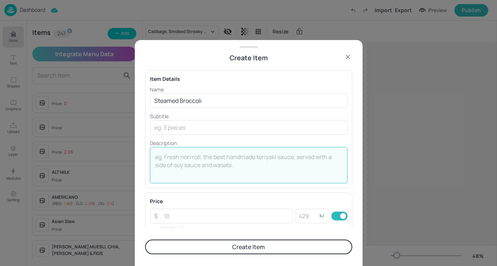
click at [253, 171] on textarea at bounding box center [248, 165] width 187 height 24
paste textarea "34kcal"
type textarea "34kcal"
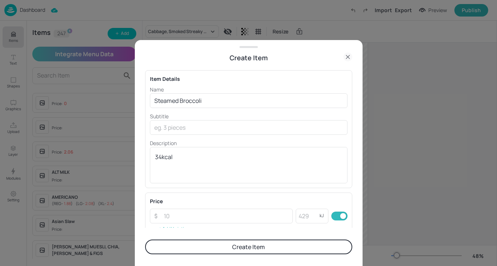
click at [240, 245] on button "Create Item" at bounding box center [248, 247] width 207 height 15
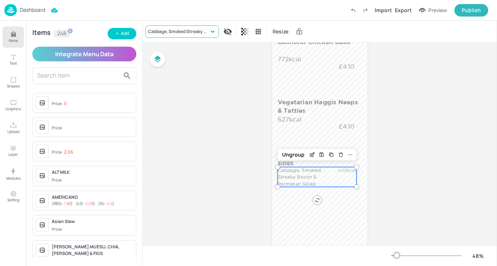
click at [204, 34] on div "Cabbage, Smoked Streaky Bacon & Parmesan Salad" at bounding box center [178, 31] width 61 height 7
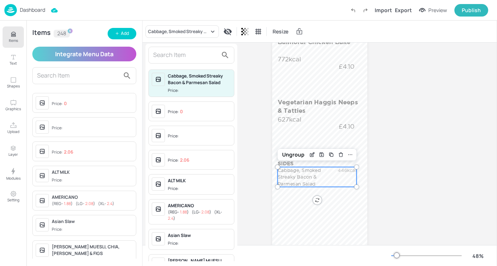
click at [197, 54] on input "text" at bounding box center [185, 55] width 65 height 12
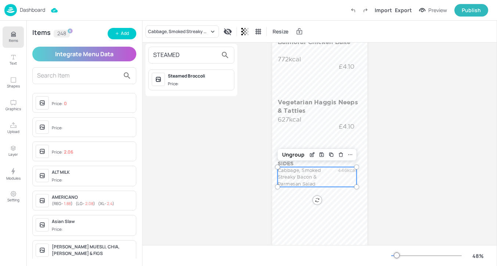
type input "STEAMED"
click at [200, 81] on span "Price:" at bounding box center [199, 84] width 63 height 6
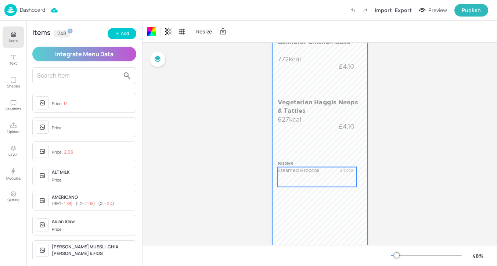
click at [325, 185] on div "Steamed Broccoli 34kcal" at bounding box center [317, 177] width 79 height 20
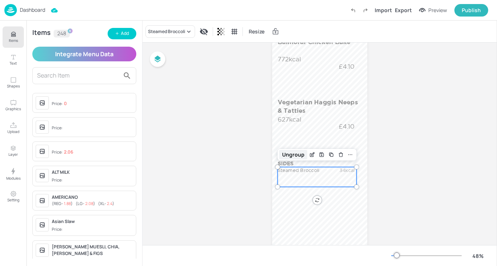
click at [297, 156] on div "Ungroup" at bounding box center [293, 155] width 28 height 10
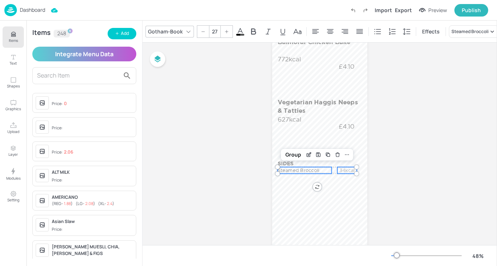
click at [297, 156] on div "Group" at bounding box center [294, 155] width 22 height 10
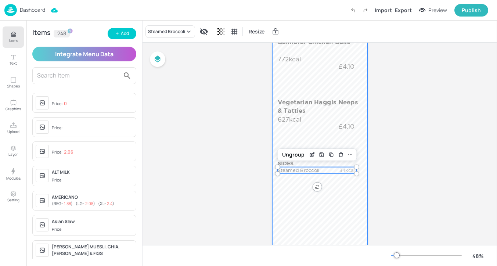
click at [355, 217] on div at bounding box center [319, 122] width 95 height 339
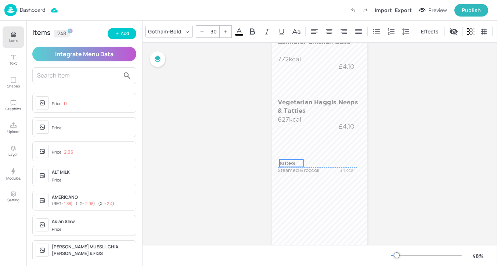
click at [285, 162] on p "SIDES" at bounding box center [292, 162] width 24 height 7
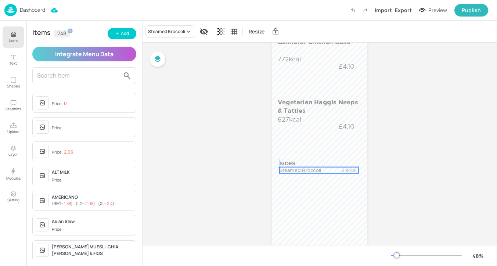
click at [297, 169] on p "Steamed Broccoli" at bounding box center [307, 170] width 54 height 7
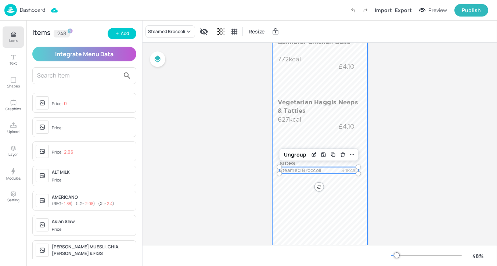
click at [351, 198] on div at bounding box center [319, 122] width 95 height 339
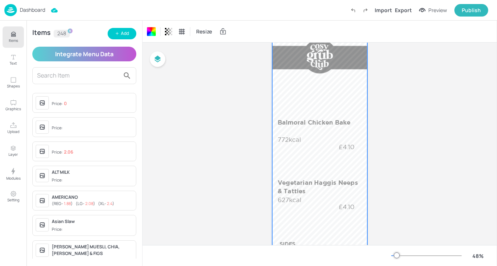
scroll to position [55, 0]
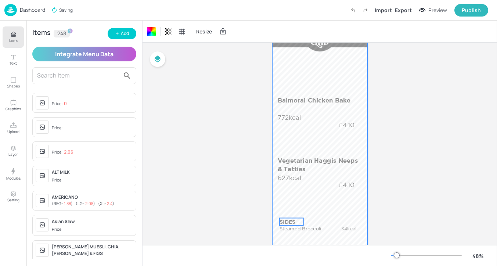
click at [289, 223] on p "SIDES" at bounding box center [292, 221] width 24 height 7
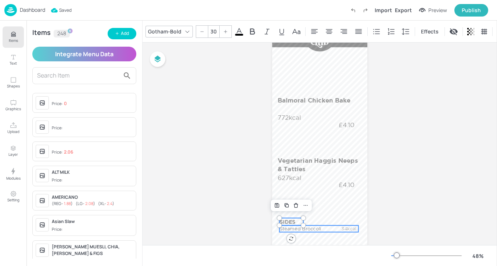
click at [288, 229] on p "Steamed Broccoli" at bounding box center [307, 229] width 54 height 7
click at [287, 229] on p "Steamed Broccoli" at bounding box center [306, 229] width 54 height 7
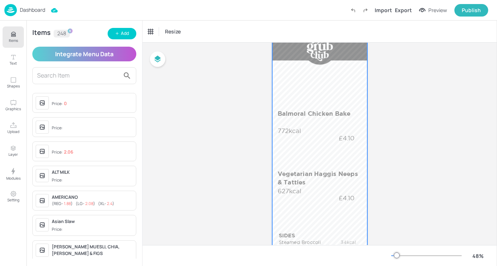
scroll to position [0, 0]
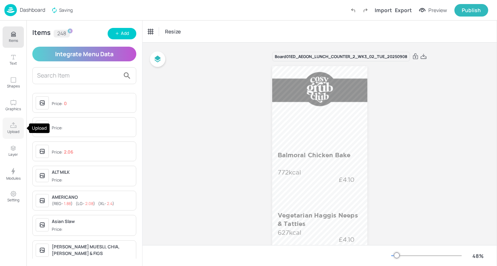
click at [16, 123] on icon "Upload" at bounding box center [13, 125] width 7 height 7
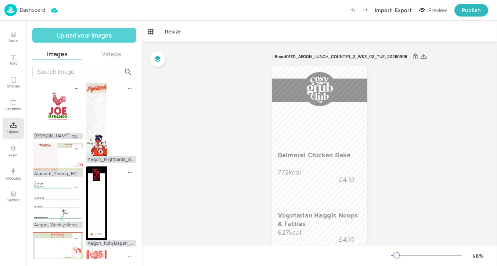
click at [103, 36] on button "Upload your images" at bounding box center [84, 35] width 104 height 15
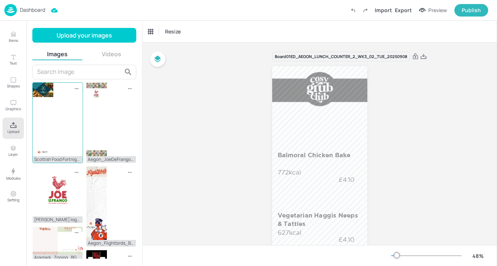
click at [61, 132] on div "Scottish Food Fortnight-01.jpg" at bounding box center [57, 122] width 51 height 81
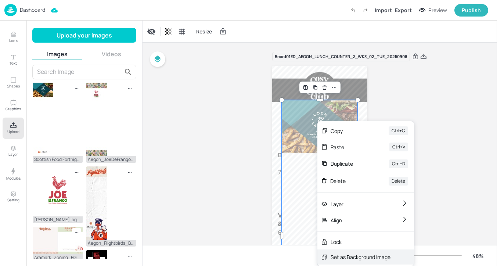
click at [343, 257] on div "Set as Background Image" at bounding box center [361, 257] width 60 height 8
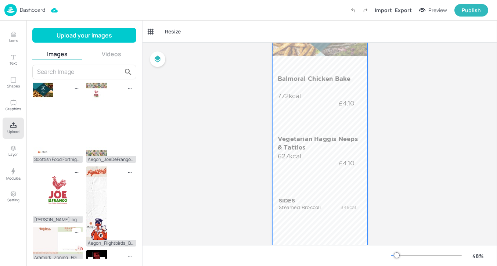
scroll to position [118, 0]
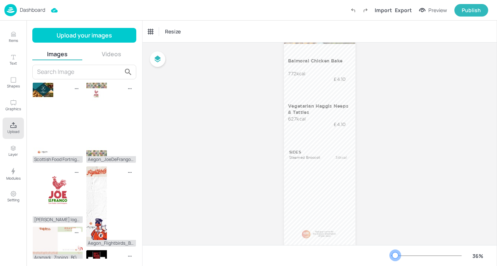
click at [395, 253] on div at bounding box center [395, 255] width 6 height 6
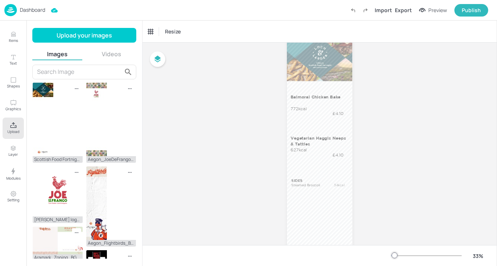
scroll to position [72, 0]
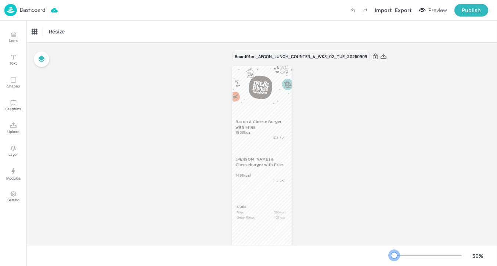
drag, startPoint x: 404, startPoint y: 255, endPoint x: 394, endPoint y: 255, distance: 9.2
click at [394, 255] on div at bounding box center [394, 255] width 6 height 6
click at [8, 36] on button "Items" at bounding box center [13, 36] width 21 height 21
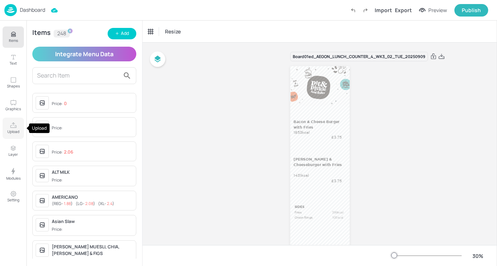
click at [16, 130] on p "Upload" at bounding box center [13, 131] width 12 height 5
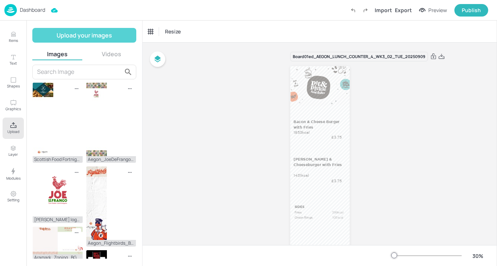
click at [79, 32] on button "Upload your images" at bounding box center [84, 35] width 104 height 15
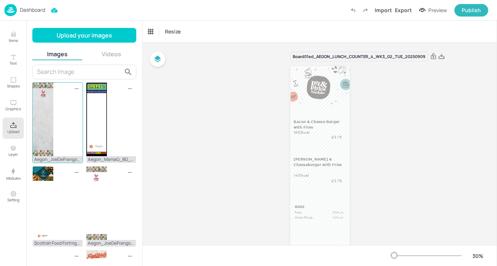
click at [50, 106] on img at bounding box center [43, 119] width 21 height 73
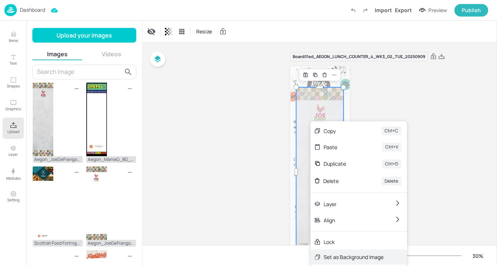
click at [335, 255] on div "Set as Background Image" at bounding box center [354, 257] width 60 height 8
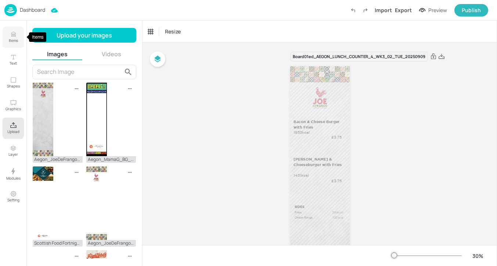
click at [10, 38] on p "Items" at bounding box center [13, 40] width 9 height 5
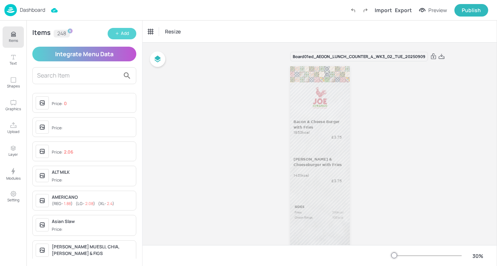
click at [128, 38] on button "Add" at bounding box center [122, 33] width 29 height 11
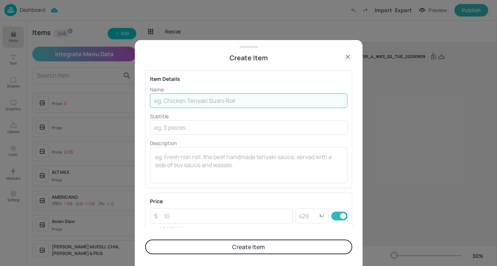
click at [186, 100] on input "text" at bounding box center [249, 100] width 198 height 15
type input "p"
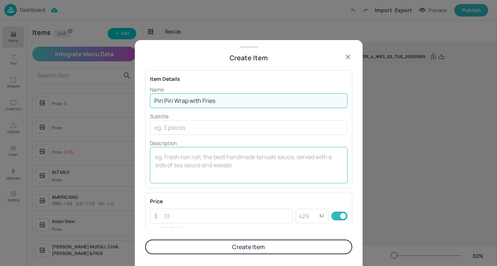
type input "Piri Piri Wrap with Fries"
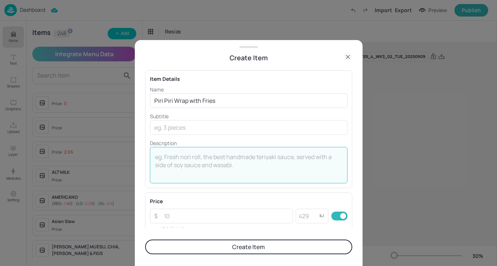
click at [184, 157] on textarea at bounding box center [248, 165] width 187 height 24
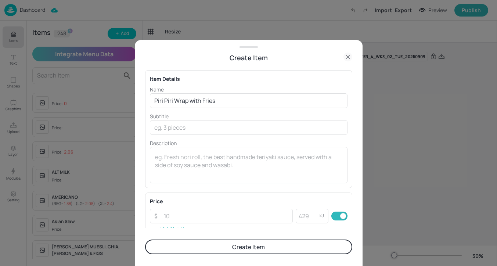
click at [348, 55] on icon at bounding box center [348, 57] width 9 height 9
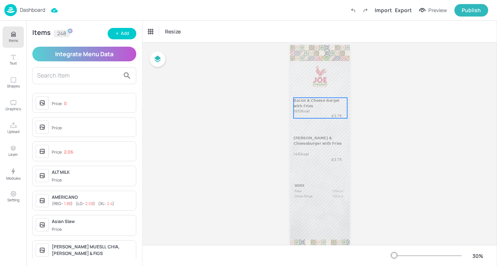
scroll to position [23, 0]
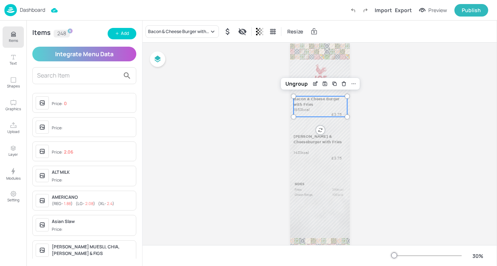
click at [318, 111] on div "Bacon & Cheese Burger with Fries 1853kcal £3.75" at bounding box center [321, 106] width 54 height 21
click at [304, 83] on div "Ungroup" at bounding box center [297, 84] width 28 height 10
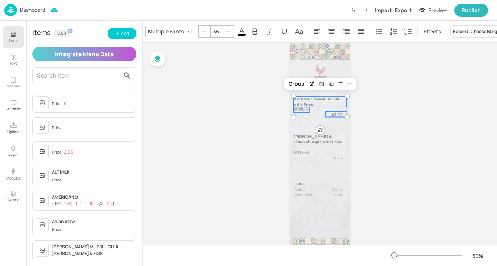
click at [302, 104] on p "Bacon & Cheese Burger with Fries" at bounding box center [320, 101] width 53 height 11
click at [301, 109] on p "1853kcal" at bounding box center [302, 110] width 17 height 6
click at [332, 114] on p "£3.75" at bounding box center [337, 114] width 22 height 6
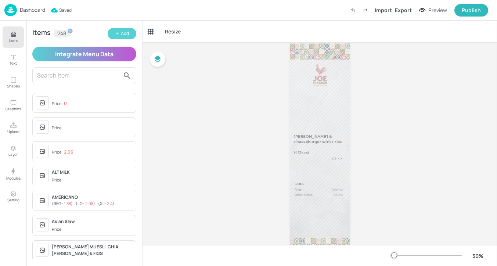
click at [124, 35] on div "Add" at bounding box center [125, 33] width 8 height 7
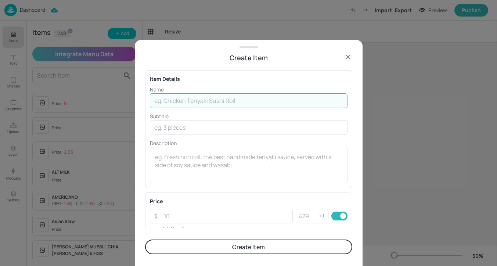
click at [206, 97] on input "text" at bounding box center [249, 100] width 198 height 15
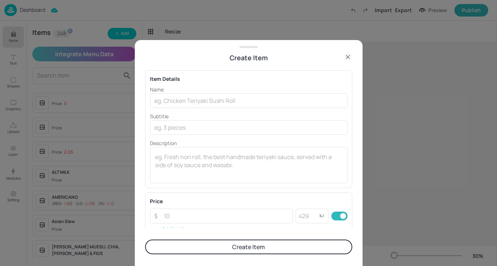
click at [350, 56] on icon at bounding box center [348, 57] width 9 height 9
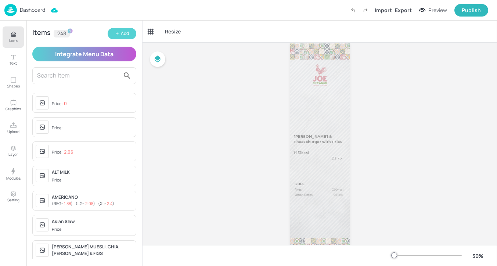
click at [130, 35] on button "Add" at bounding box center [122, 33] width 29 height 11
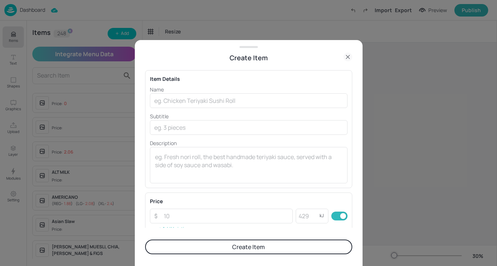
click at [349, 54] on icon at bounding box center [348, 57] width 9 height 9
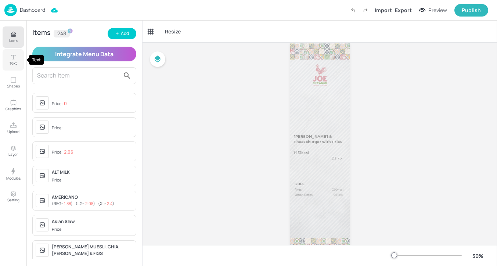
click at [15, 60] on icon "Text" at bounding box center [13, 57] width 7 height 7
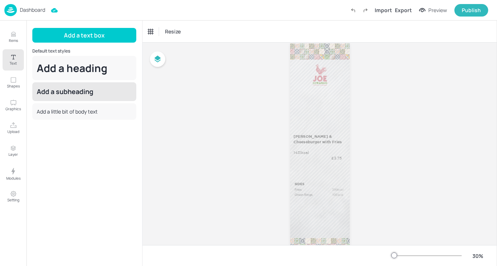
click at [97, 94] on div "Add a subheading" at bounding box center [84, 91] width 104 height 19
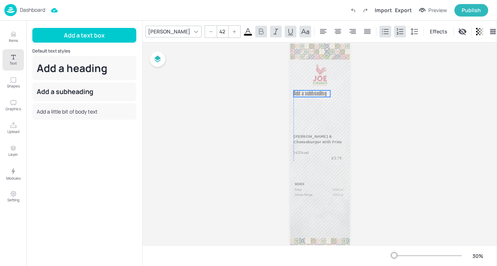
drag, startPoint x: 328, startPoint y: 67, endPoint x: 313, endPoint y: 93, distance: 29.1
click at [313, 93] on span "Add a subheading" at bounding box center [310, 93] width 33 height 7
click at [209, 32] on icon at bounding box center [211, 31] width 4 height 4
click at [229, 29] on div at bounding box center [235, 32] width 12 height 12
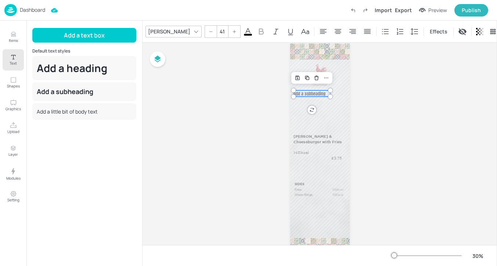
click at [229, 29] on div at bounding box center [235, 32] width 12 height 12
drag, startPoint x: 197, startPoint y: 30, endPoint x: 188, endPoint y: 30, distance: 9.2
click at [205, 30] on div "42" at bounding box center [223, 31] width 36 height 12
type input "35"
click at [164, 30] on div "Anton" at bounding box center [169, 31] width 45 height 11
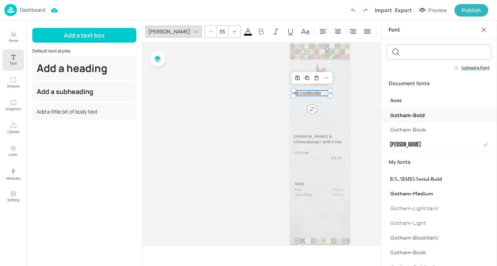
click at [421, 118] on span "Gotham-Bold" at bounding box center [407, 115] width 35 height 8
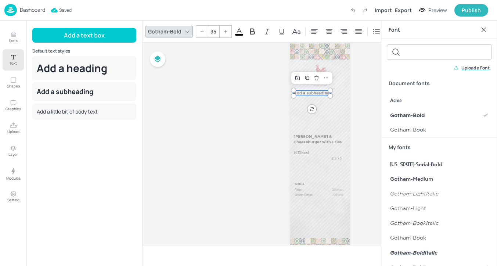
click at [322, 93] on p "Add a subheading" at bounding box center [312, 93] width 37 height 6
drag, startPoint x: 324, startPoint y: 93, endPoint x: 301, endPoint y: 90, distance: 23.7
click at [300, 90] on p "Add a subheading" at bounding box center [312, 93] width 37 height 6
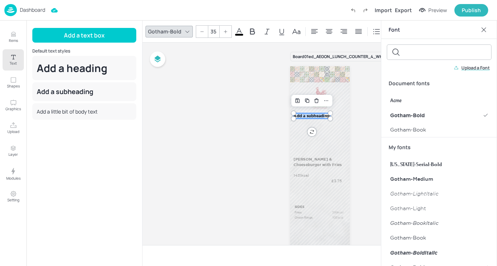
drag, startPoint x: 296, startPoint y: 115, endPoint x: 324, endPoint y: 115, distance: 27.6
click at [324, 115] on p "Add a subheading" at bounding box center [312, 116] width 37 height 6
click at [483, 33] on icon at bounding box center [483, 29] width 7 height 7
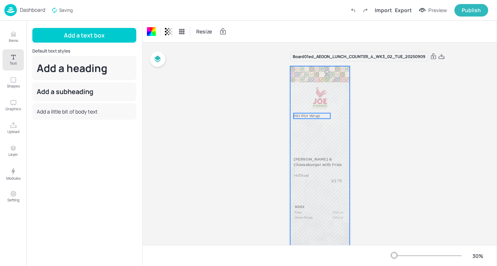
click at [320, 114] on p "Piri Piri Wrap" at bounding box center [312, 116] width 37 height 6
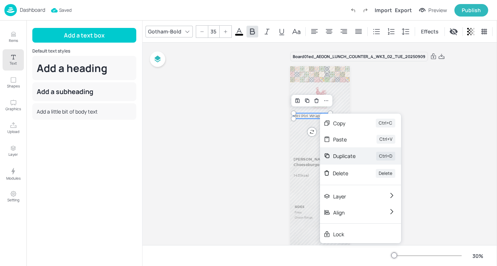
click at [340, 154] on div "Duplicate" at bounding box center [344, 156] width 22 height 8
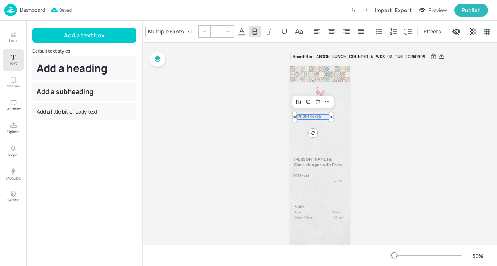
type input "35"
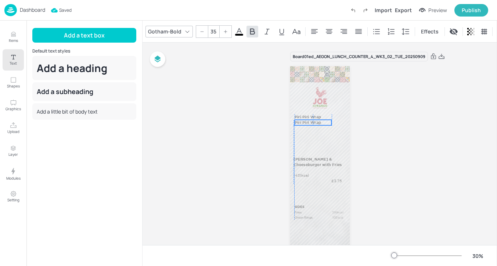
drag, startPoint x: 311, startPoint y: 114, endPoint x: 311, endPoint y: 121, distance: 7.0
click at [311, 121] on p "Piri Piri Wrap" at bounding box center [313, 123] width 37 height 6
click at [320, 122] on p "Piri Piri Wrap" at bounding box center [313, 123] width 37 height 6
click at [325, 122] on p "Piri Piri Wrap" at bounding box center [313, 123] width 37 height 6
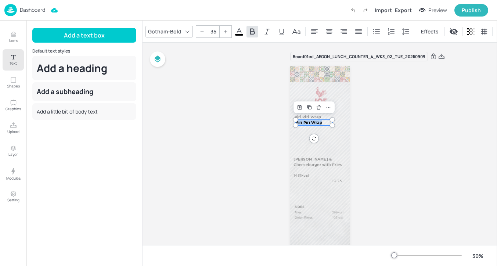
drag, startPoint x: 326, startPoint y: 122, endPoint x: 295, endPoint y: 121, distance: 30.5
click at [295, 121] on div "Katsu Tofu & Cheeseburger with Fries 1431kcal £3.75 Fries 399kcal Onion Rings 1…" at bounding box center [320, 172] width 60 height 212
click at [313, 124] on p "with Fries" at bounding box center [313, 123] width 37 height 6
drag, startPoint x: 316, startPoint y: 122, endPoint x: 312, endPoint y: 122, distance: 4.8
click at [312, 122] on p "with Fries" at bounding box center [313, 123] width 37 height 6
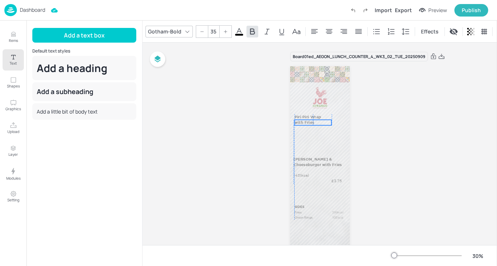
click at [314, 123] on p "with Fries" at bounding box center [313, 123] width 37 height 6
click at [315, 115] on p "Piri Piri Wrap" at bounding box center [313, 117] width 37 height 6
click at [295, 104] on div "Group" at bounding box center [294, 102] width 22 height 10
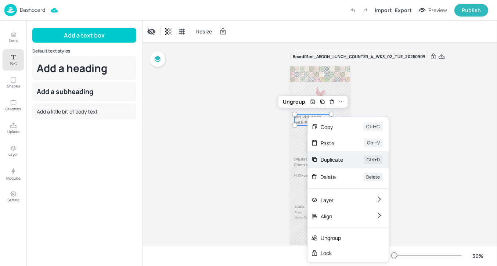
click at [336, 158] on div "Duplicate" at bounding box center [332, 160] width 22 height 8
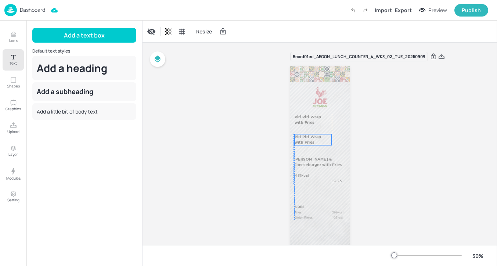
drag, startPoint x: 311, startPoint y: 121, endPoint x: 309, endPoint y: 140, distance: 18.9
click at [309, 140] on p "with Fries" at bounding box center [313, 143] width 37 height 6
click at [303, 123] on div "Ungroup" at bounding box center [294, 122] width 28 height 10
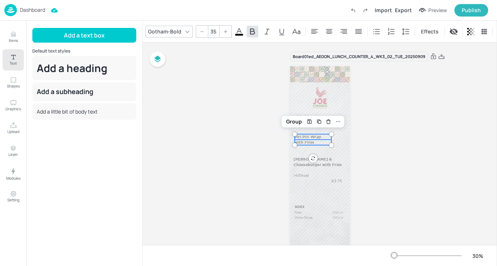
click at [311, 136] on p "Piri Piri Wrap" at bounding box center [313, 137] width 37 height 6
drag, startPoint x: 309, startPoint y: 136, endPoint x: 294, endPoint y: 136, distance: 14.3
click at [294, 136] on div "Katsu Tofu & Cheeseburger with Fries 1431kcal £3.75 Fries 399kcal Onion Rings 1…" at bounding box center [320, 172] width 60 height 212
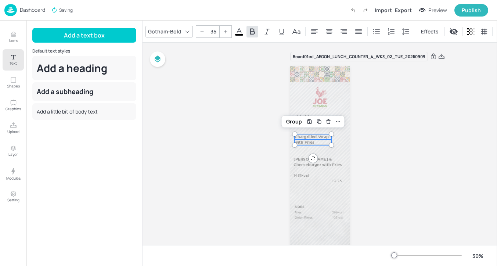
click at [312, 141] on p "with Fries" at bounding box center [313, 143] width 37 height 6
click at [297, 123] on div "Group" at bounding box center [294, 122] width 22 height 10
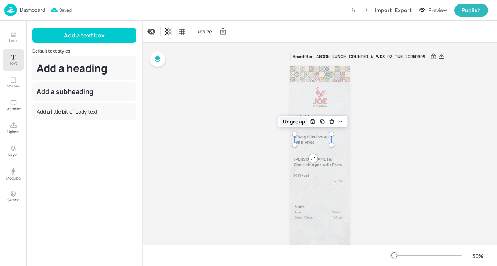
click at [293, 123] on div "Ungroup" at bounding box center [294, 122] width 28 height 10
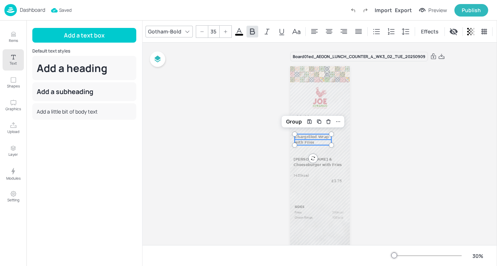
click at [314, 141] on p "with Fries" at bounding box center [313, 143] width 37 height 6
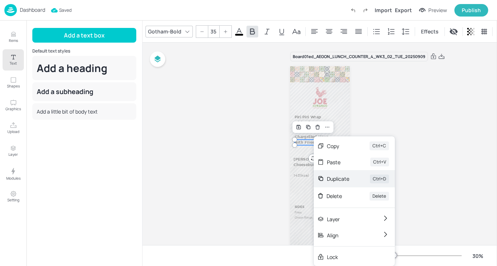
click at [334, 176] on div "Duplicate" at bounding box center [338, 179] width 22 height 8
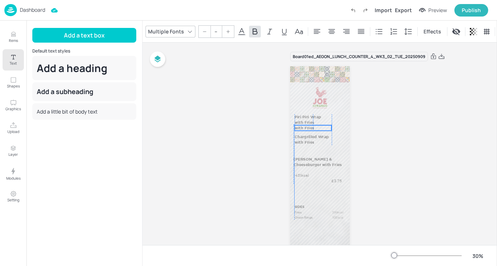
drag, startPoint x: 312, startPoint y: 143, endPoint x: 309, endPoint y: 127, distance: 16.3
click at [309, 127] on p "with Fries" at bounding box center [313, 128] width 37 height 6
type input "35"
click at [304, 137] on p "Chargrilled Wrap" at bounding box center [313, 137] width 37 height 6
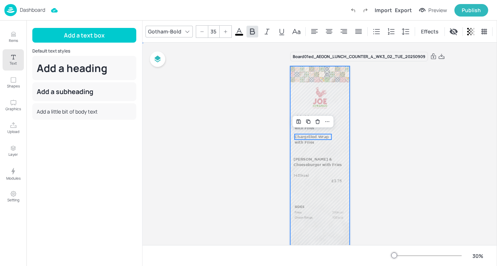
click at [304, 146] on div at bounding box center [320, 172] width 60 height 212
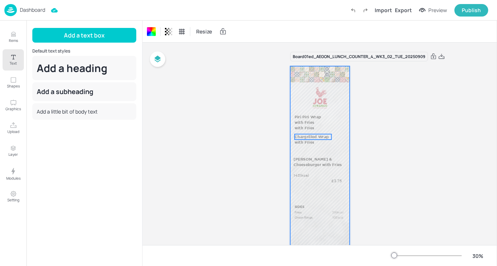
click at [305, 137] on p "Chargrilled Wrap" at bounding box center [313, 137] width 37 height 6
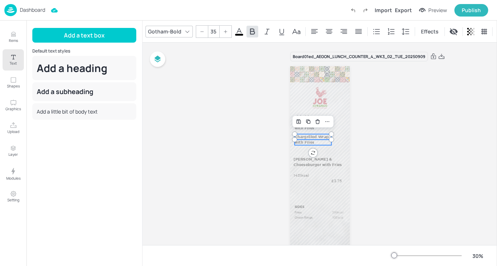
click at [305, 143] on p "with Fries" at bounding box center [313, 143] width 37 height 6
click at [297, 123] on div "Group" at bounding box center [294, 122] width 22 height 10
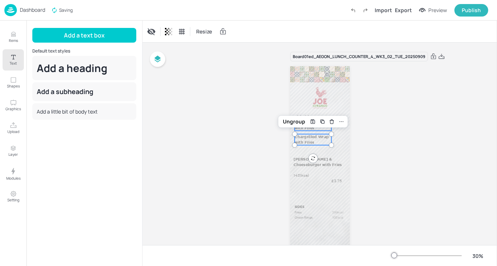
click at [304, 129] on p "with Fries" at bounding box center [313, 128] width 37 height 6
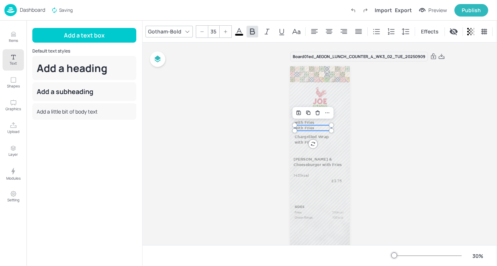
click at [314, 126] on p "with Fries" at bounding box center [313, 128] width 37 height 6
click at [315, 128] on p "with Fries" at bounding box center [313, 128] width 37 height 6
click at [309, 127] on p "Wrap Only" at bounding box center [313, 128] width 37 height 6
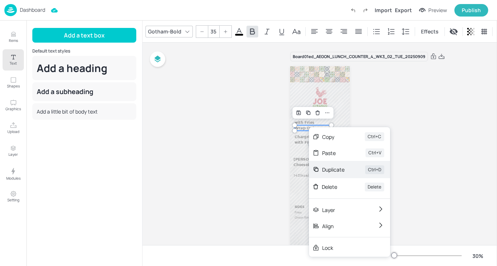
click at [340, 169] on div "Duplicate" at bounding box center [333, 170] width 22 height 8
type input "--"
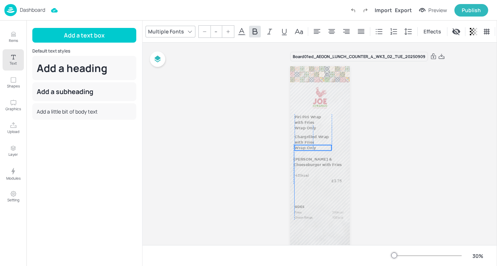
drag, startPoint x: 312, startPoint y: 128, endPoint x: 310, endPoint y: 146, distance: 18.1
click at [310, 146] on p "Wrap Only" at bounding box center [313, 148] width 37 height 6
click at [328, 164] on p "Katsu Tofu & Cheeseburger with Fries" at bounding box center [320, 162] width 53 height 11
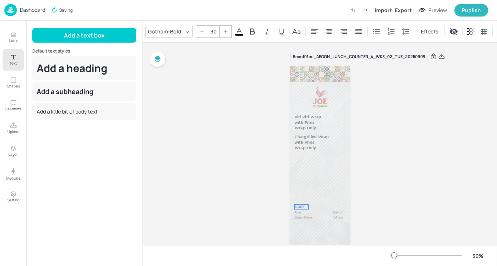
click at [303, 205] on p "SIDES" at bounding box center [301, 206] width 14 height 5
click at [322, 214] on p "Fries" at bounding box center [311, 212] width 34 height 4
click at [322, 216] on p "Onion Rings" at bounding box center [311, 217] width 34 height 4
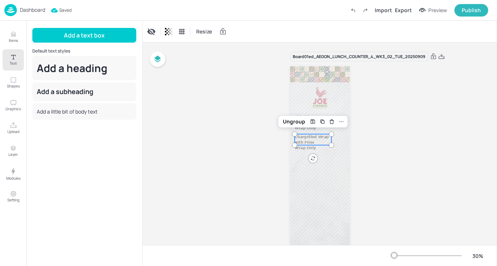
click at [318, 136] on p "Chargrilled Wrap" at bounding box center [313, 137] width 37 height 6
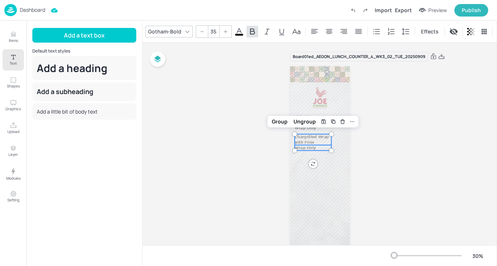
click at [313, 149] on p "Wrap Only" at bounding box center [313, 148] width 37 height 6
click at [287, 124] on div "Group" at bounding box center [280, 122] width 22 height 10
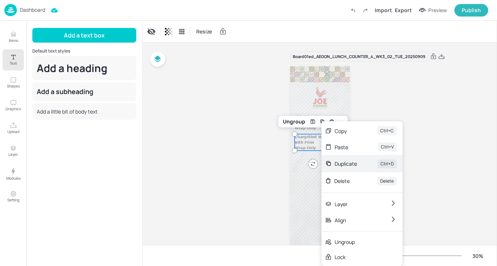
click at [351, 164] on div "Duplicate" at bounding box center [346, 164] width 22 height 8
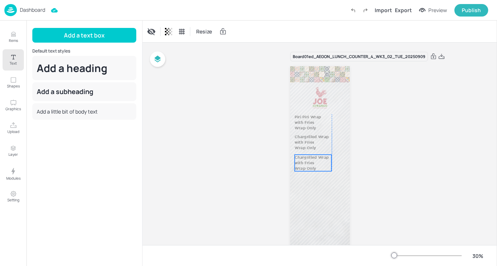
drag, startPoint x: 315, startPoint y: 156, endPoint x: 312, endPoint y: 165, distance: 9.2
click at [312, 165] on p "with Fries" at bounding box center [313, 163] width 37 height 6
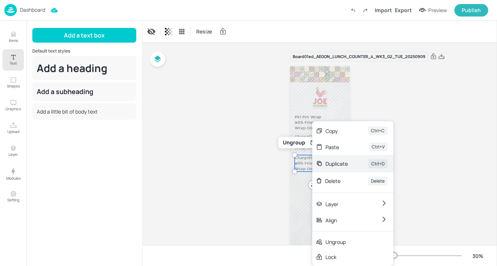
click at [343, 169] on div "Duplicate Ctrl+D" at bounding box center [352, 163] width 81 height 17
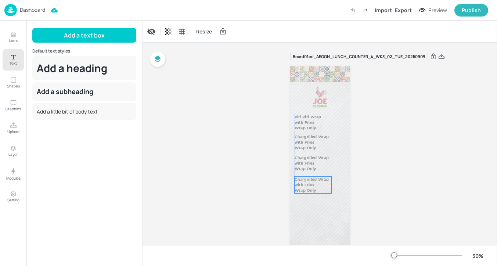
drag, startPoint x: 311, startPoint y: 165, endPoint x: 309, endPoint y: 186, distance: 20.7
click at [309, 186] on p "with Fries" at bounding box center [313, 185] width 37 height 6
click at [298, 165] on div "Ungroup" at bounding box center [294, 164] width 28 height 10
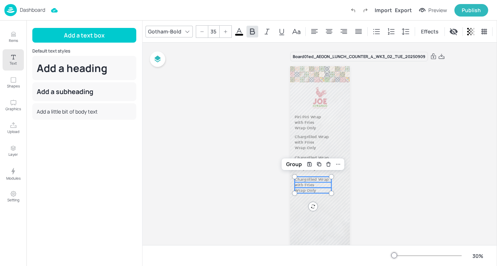
click at [312, 178] on p "Chargrilled Wrap" at bounding box center [313, 180] width 37 height 6
drag, startPoint x: 327, startPoint y: 179, endPoint x: 293, endPoint y: 176, distance: 34.3
click at [293, 176] on div "with Fries Piri Piri Wrap Wrap Only with Fries Chargrilled Wrap Wrap Only with …" at bounding box center [320, 172] width 60 height 212
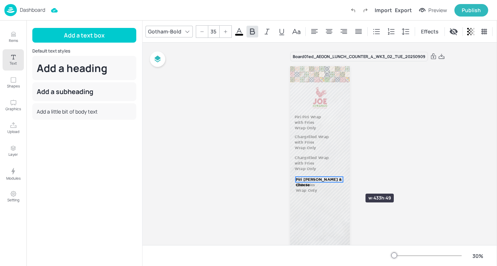
drag, startPoint x: 333, startPoint y: 181, endPoint x: 344, endPoint y: 180, distance: 10.7
click at [344, 180] on div "with Fries Piri Piri Wrap Wrap Only with Fries Chargrilled Wrap Wrap Only with …" at bounding box center [320, 172] width 60 height 212
click at [319, 185] on p "with Fries" at bounding box center [313, 185] width 37 height 6
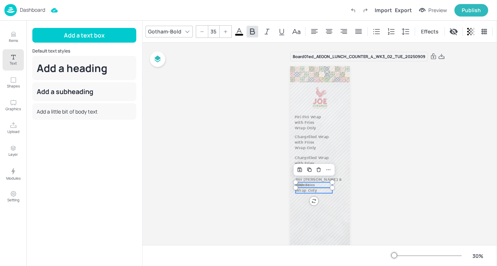
type input "35"
click at [320, 189] on p "Wrap Only" at bounding box center [313, 191] width 37 height 6
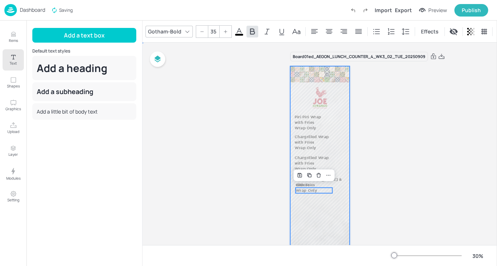
click at [329, 200] on div at bounding box center [320, 172] width 60 height 212
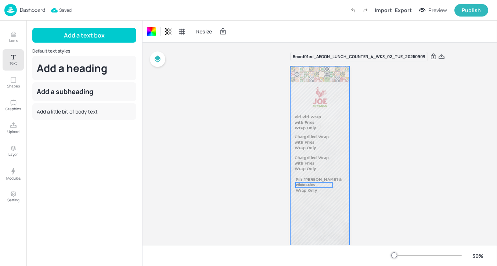
click at [322, 184] on p "with Fries" at bounding box center [313, 185] width 37 height 6
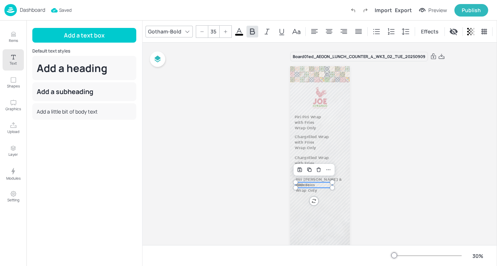
click at [322, 184] on p "with Fries" at bounding box center [313, 185] width 37 height 6
drag, startPoint x: 319, startPoint y: 185, endPoint x: 293, endPoint y: 183, distance: 25.8
click at [293, 183] on div "with Fries Piri Piri Wrap Wrap Only with Fries Chargrilled Wrap Wrap Only with …" at bounding box center [320, 172] width 60 height 212
type input "35"
click at [318, 191] on p "Wrap Only" at bounding box center [313, 191] width 37 height 6
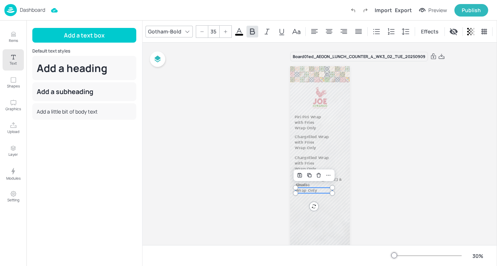
click at [318, 191] on p "Wrap Only" at bounding box center [313, 191] width 37 height 6
drag, startPoint x: 322, startPoint y: 190, endPoint x: 297, endPoint y: 189, distance: 25.0
click at [297, 189] on div "with Fries Piri Piri Wrap Wrap Only with Fries Chargrilled Wrap Wrap Only with …" at bounding box center [320, 172] width 60 height 212
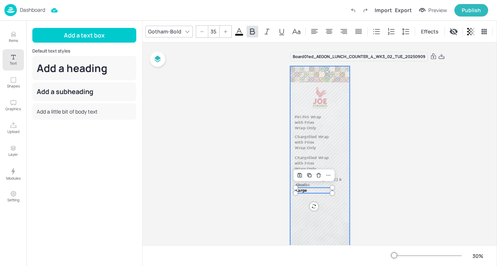
click at [330, 205] on div at bounding box center [320, 172] width 60 height 212
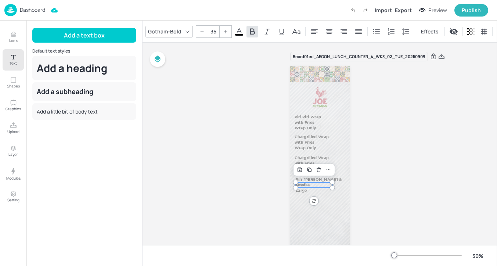
click at [319, 185] on p "Small" at bounding box center [313, 185] width 37 height 6
click at [320, 189] on p "Large" at bounding box center [313, 191] width 37 height 6
click at [320, 181] on p "Piri [PERSON_NAME] & Cheese" at bounding box center [319, 182] width 48 height 11
click at [323, 162] on icon "Duplicate" at bounding box center [326, 164] width 6 height 6
type input "--"
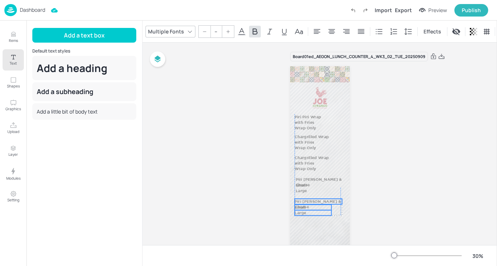
drag, startPoint x: 320, startPoint y: 182, endPoint x: 317, endPoint y: 203, distance: 21.2
click at [317, 203] on p "Piri [PERSON_NAME] & Cheese" at bounding box center [319, 204] width 48 height 11
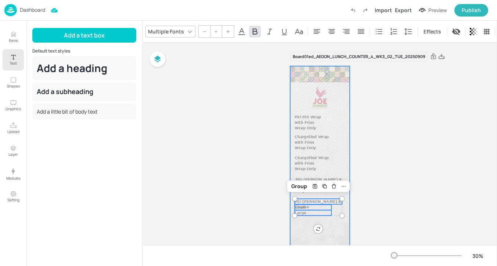
click at [346, 206] on div at bounding box center [320, 172] width 60 height 212
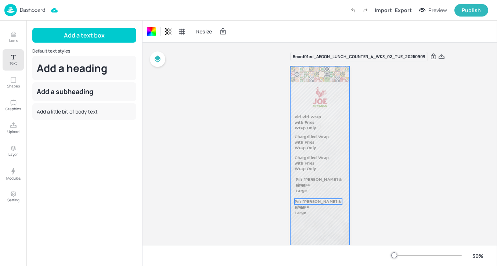
click at [336, 202] on p "Piri [PERSON_NAME] & Cheese" at bounding box center [319, 204] width 48 height 11
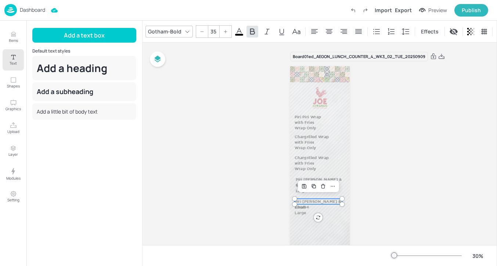
click at [336, 202] on p "Piri [PERSON_NAME] & Cheese" at bounding box center [319, 204] width 48 height 11
click at [333, 202] on p "Piri [PERSON_NAME] & Cheese" at bounding box center [319, 204] width 48 height 11
drag, startPoint x: 338, startPoint y: 201, endPoint x: 326, endPoint y: 201, distance: 11.4
click at [326, 201] on p "Piri [PERSON_NAME] & Cheese" at bounding box center [319, 204] width 48 height 11
click at [326, 206] on p "Small" at bounding box center [313, 208] width 37 height 6
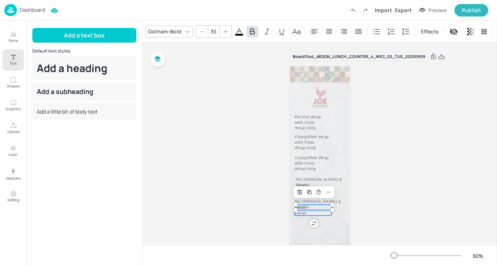
type input "35"
click at [320, 211] on p "Large" at bounding box center [313, 213] width 37 height 6
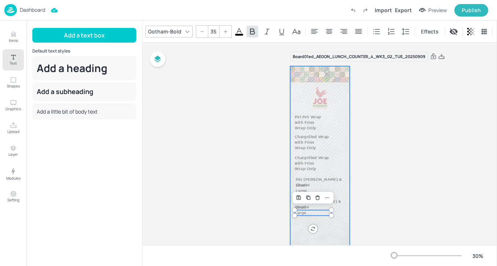
click at [336, 216] on div at bounding box center [320, 172] width 60 height 212
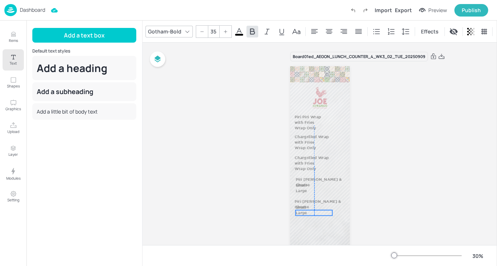
click at [322, 211] on p "Large" at bounding box center [313, 213] width 37 height 6
click at [321, 206] on p "Small" at bounding box center [313, 208] width 37 height 6
click at [319, 206] on p "Small" at bounding box center [313, 207] width 37 height 6
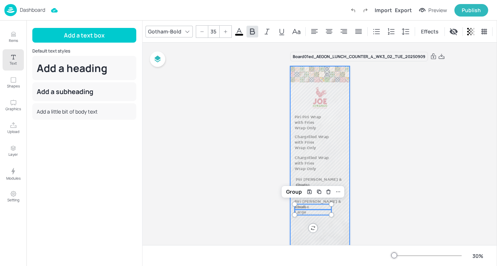
click at [339, 206] on div at bounding box center [320, 172] width 60 height 212
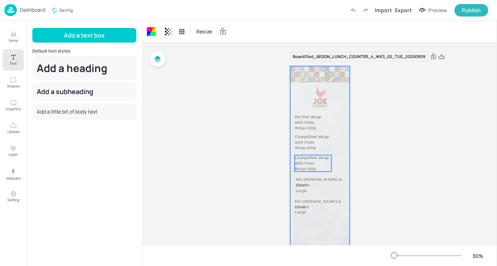
click at [320, 157] on p "Chargrilled Wrap" at bounding box center [313, 158] width 37 height 6
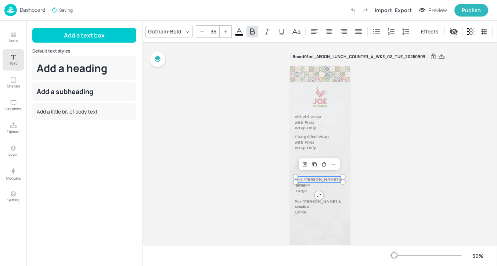
click at [326, 178] on p "Piri [PERSON_NAME] & Cheese" at bounding box center [319, 182] width 48 height 11
drag, startPoint x: 322, startPoint y: 179, endPoint x: 342, endPoint y: 179, distance: 20.2
click at [342, 179] on div "with Fries Piri Piri Wrap Wrap Only with Fries Chargrilled Wrap Wrap Only Small…" at bounding box center [320, 172] width 60 height 212
click at [342, 179] on div at bounding box center [343, 177] width 6 height 6
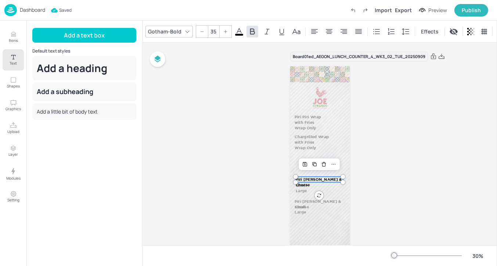
click at [334, 179] on p "Piri [PERSON_NAME] & Cheese" at bounding box center [319, 182] width 48 height 11
drag, startPoint x: 321, startPoint y: 179, endPoint x: 338, endPoint y: 179, distance: 17.6
click at [338, 179] on p "Piri [PERSON_NAME] & Cheese" at bounding box center [319, 182] width 48 height 11
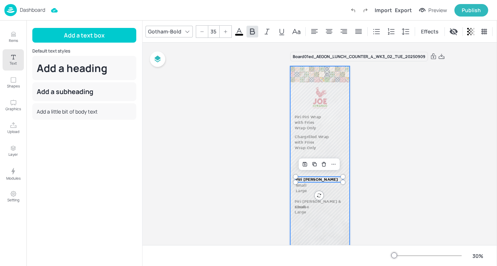
click at [334, 189] on div at bounding box center [320, 172] width 60 height 212
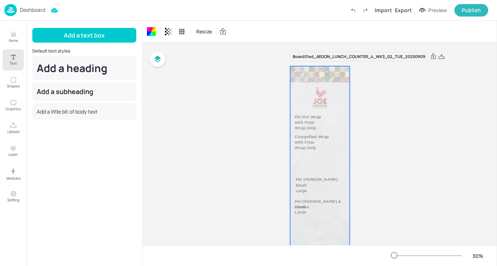
click at [332, 214] on div at bounding box center [320, 172] width 60 height 212
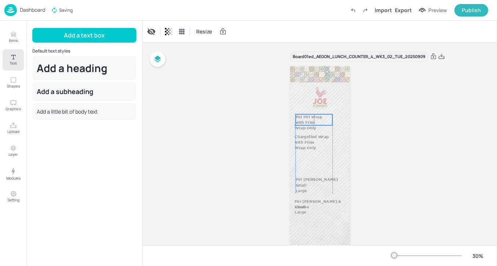
click at [318, 121] on p "with Fries" at bounding box center [313, 123] width 37 height 6
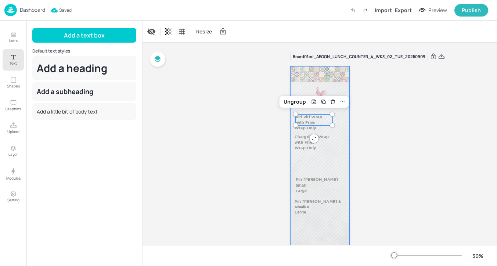
click at [326, 166] on div at bounding box center [320, 172] width 60 height 212
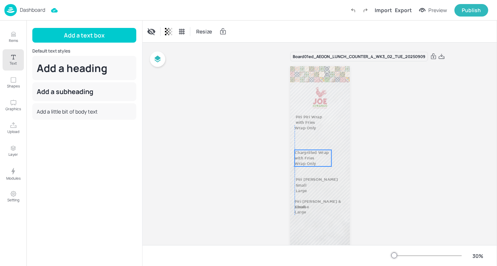
drag, startPoint x: 319, startPoint y: 143, endPoint x: 318, endPoint y: 157, distance: 14.4
click at [318, 157] on p "with Fries" at bounding box center [313, 158] width 37 height 6
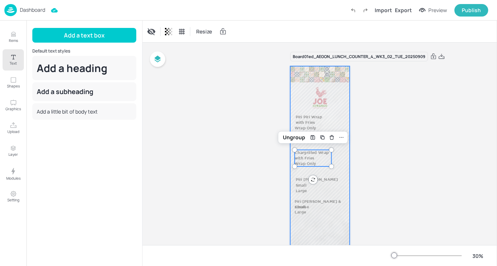
click at [337, 169] on div at bounding box center [320, 172] width 60 height 212
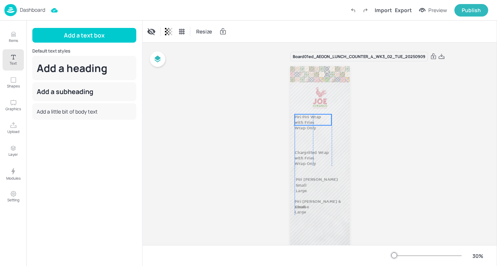
click at [320, 116] on p "Piri Piri Wrap" at bounding box center [313, 117] width 37 height 6
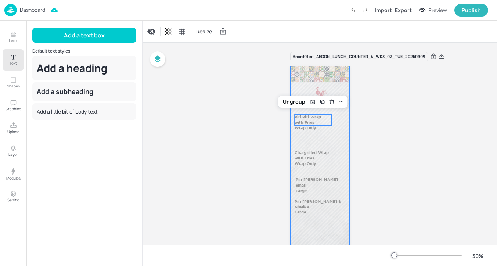
click at [346, 123] on div at bounding box center [320, 172] width 60 height 212
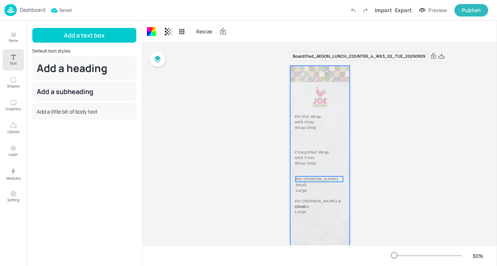
click at [302, 179] on p "Piri [PERSON_NAME]" at bounding box center [319, 179] width 48 height 6
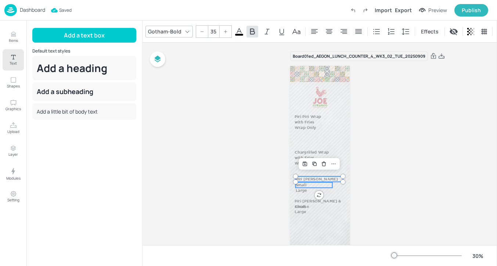
click at [302, 183] on p "Small" at bounding box center [313, 185] width 37 height 6
click at [302, 190] on p "Large" at bounding box center [313, 191] width 37 height 6
click at [301, 165] on div "Group" at bounding box center [301, 164] width 22 height 10
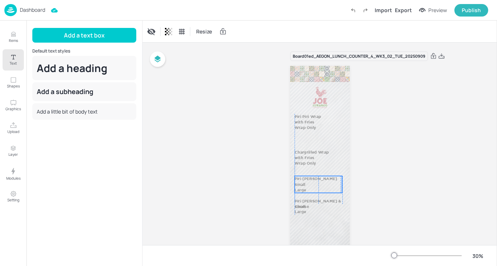
click at [309, 182] on p "Small" at bounding box center [313, 185] width 37 height 6
click at [367, 191] on div "Board 01ed_AEGON_LUNCH_COUNTER_4_WK3_02_TUE_20250909 with Fries Piri Piri Wrap …" at bounding box center [320, 169] width 101 height 254
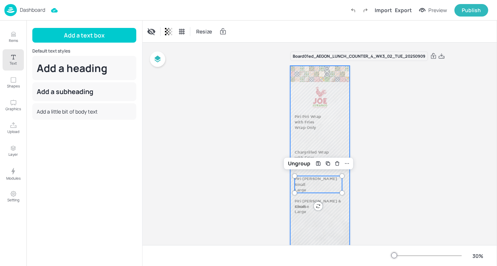
click at [333, 207] on div at bounding box center [320, 172] width 60 height 212
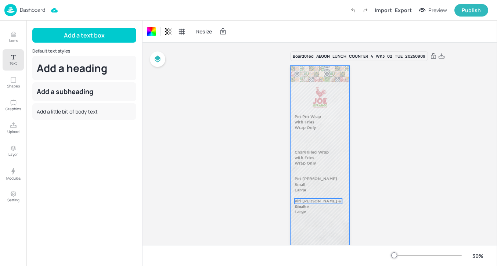
click at [322, 201] on p "Piri [PERSON_NAME] & Cheese" at bounding box center [319, 203] width 48 height 11
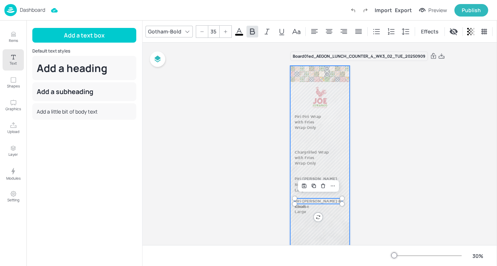
click at [337, 211] on div at bounding box center [320, 172] width 60 height 212
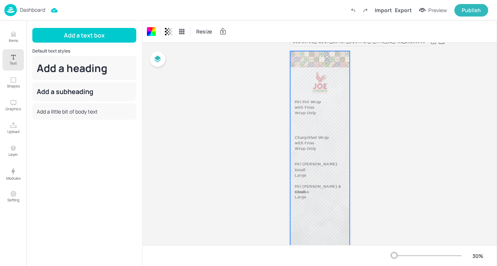
scroll to position [48, 0]
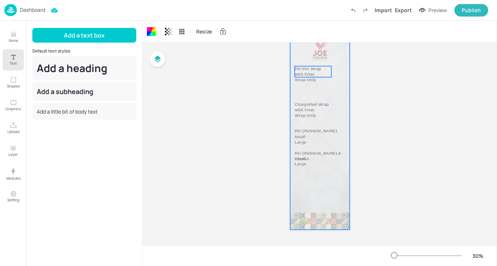
click at [303, 71] on p "Piri Piri Wrap" at bounding box center [313, 69] width 37 height 6
